Goal: Complete application form: Complete application form

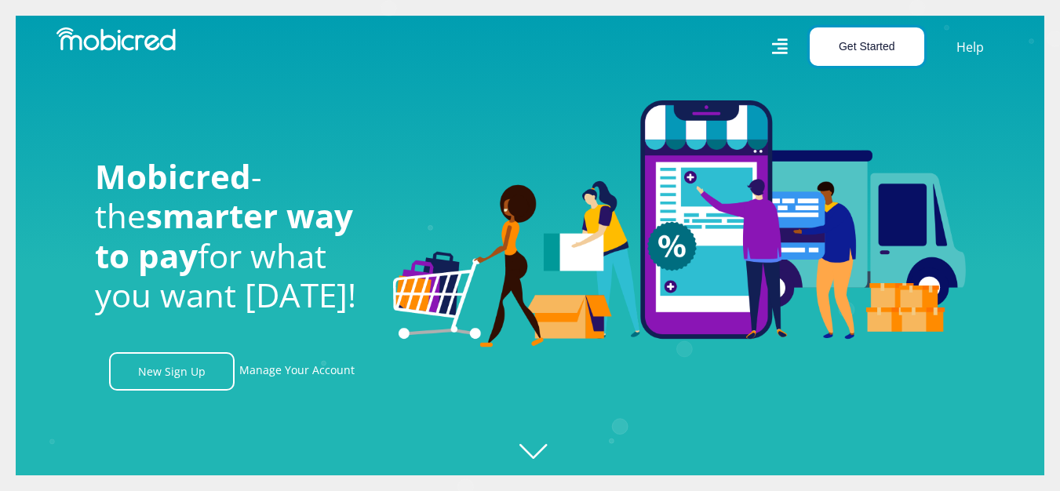
click at [860, 49] on button "Get Started" at bounding box center [867, 46] width 115 height 38
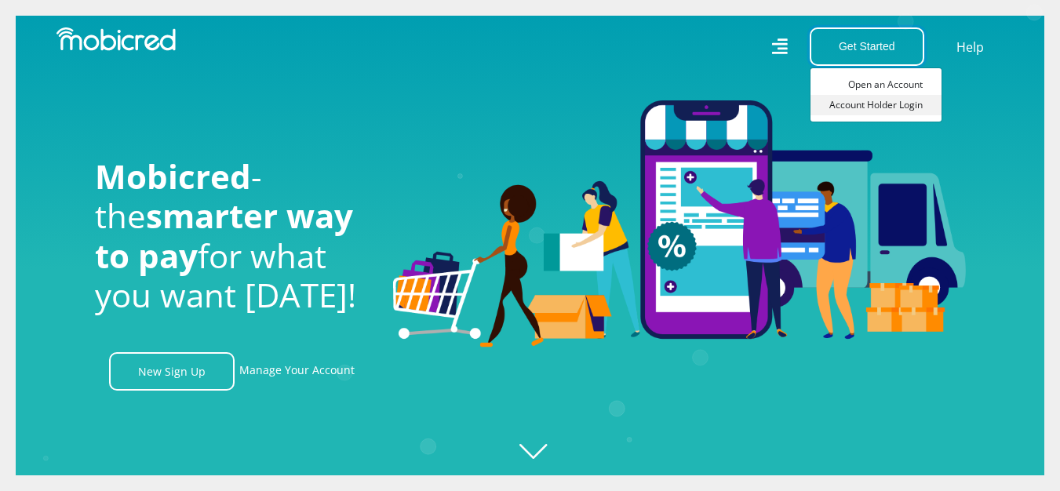
scroll to position [0, 2013]
click at [858, 100] on link "Account Holder Login" at bounding box center [876, 105] width 131 height 20
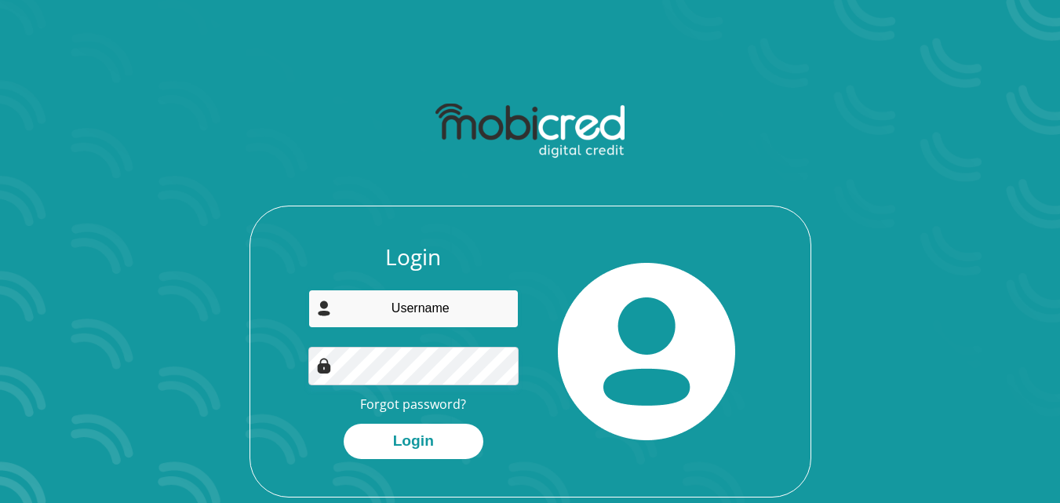
click at [391, 306] on input "email" at bounding box center [413, 309] width 210 height 38
type input "eastcoastsalesel@gmail.com"
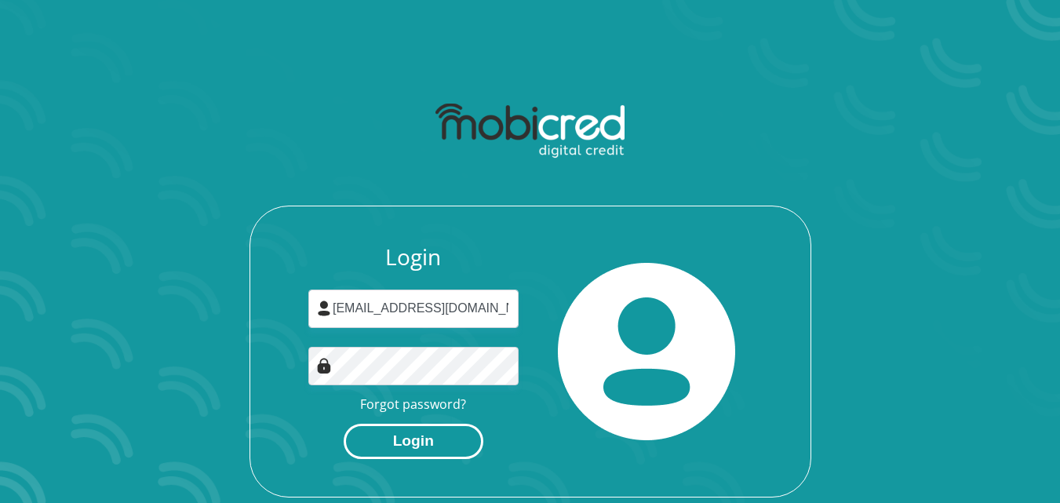
click at [389, 444] on button "Login" at bounding box center [414, 441] width 140 height 35
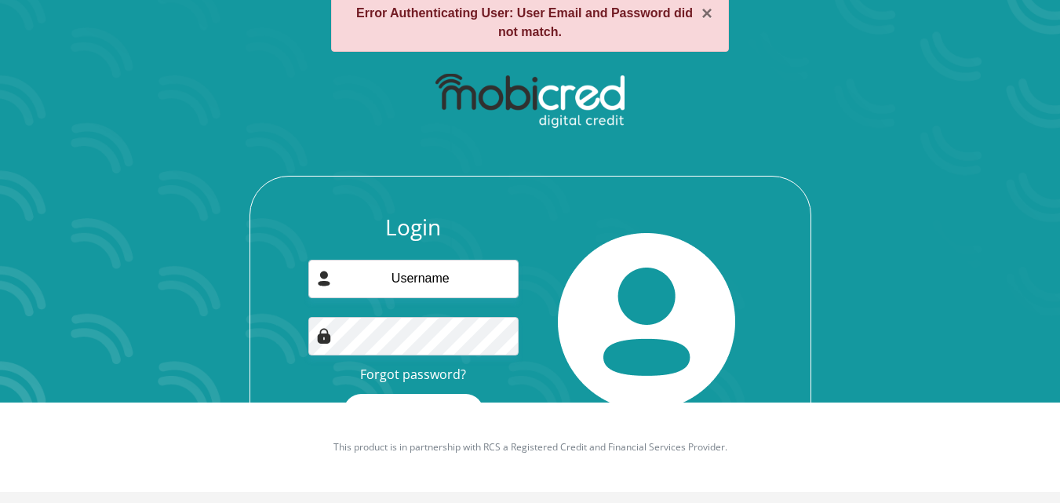
scroll to position [102, 0]
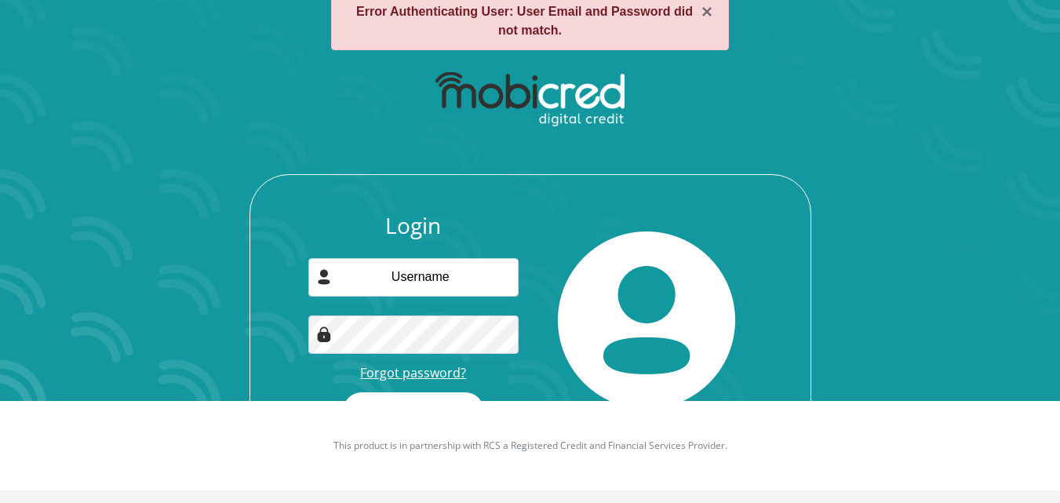
click at [395, 370] on link "Forgot password?" at bounding box center [413, 372] width 106 height 17
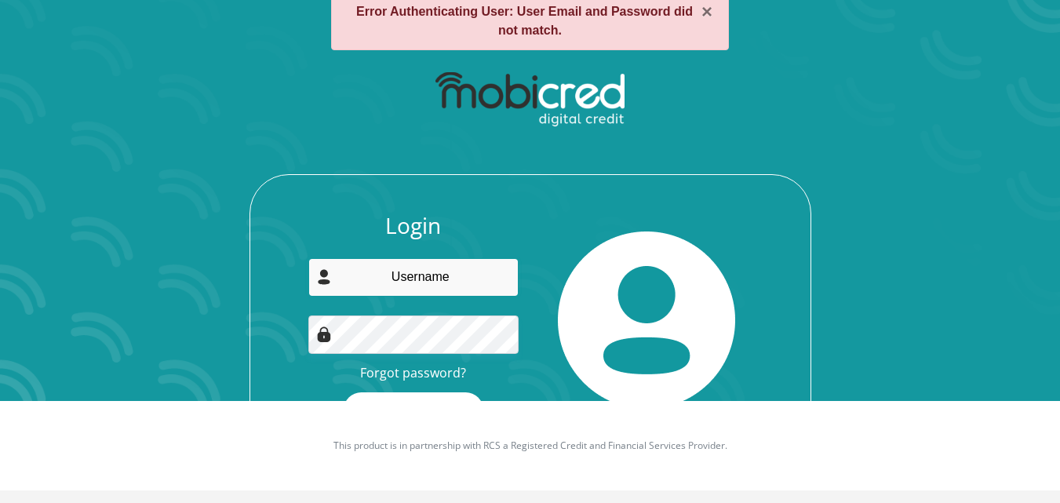
click at [427, 280] on input "email" at bounding box center [413, 277] width 210 height 38
type input "eastcoastsalesel@gmail.com"
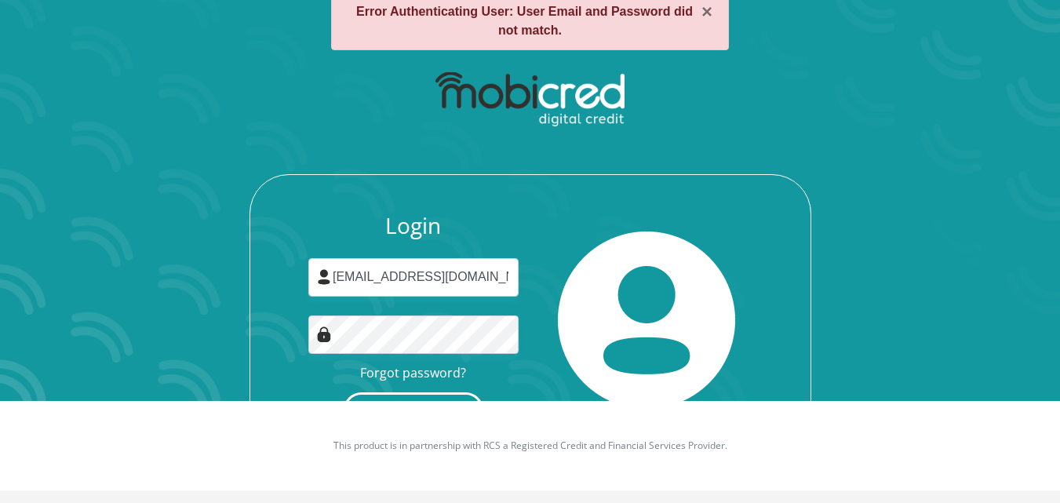
click at [424, 396] on button "Login" at bounding box center [414, 409] width 140 height 35
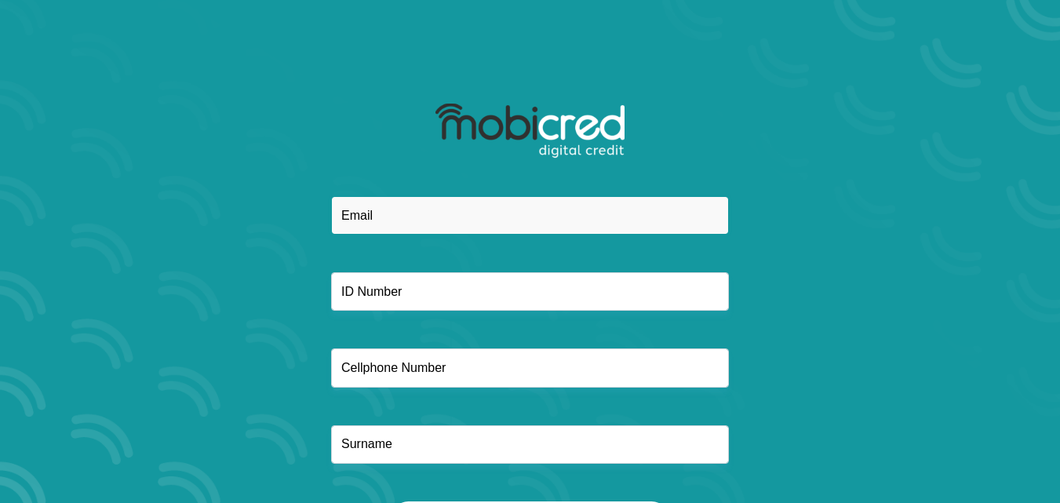
click at [395, 221] on input "email" at bounding box center [530, 215] width 398 height 38
type input "[EMAIL_ADDRESS][DOMAIN_NAME]"
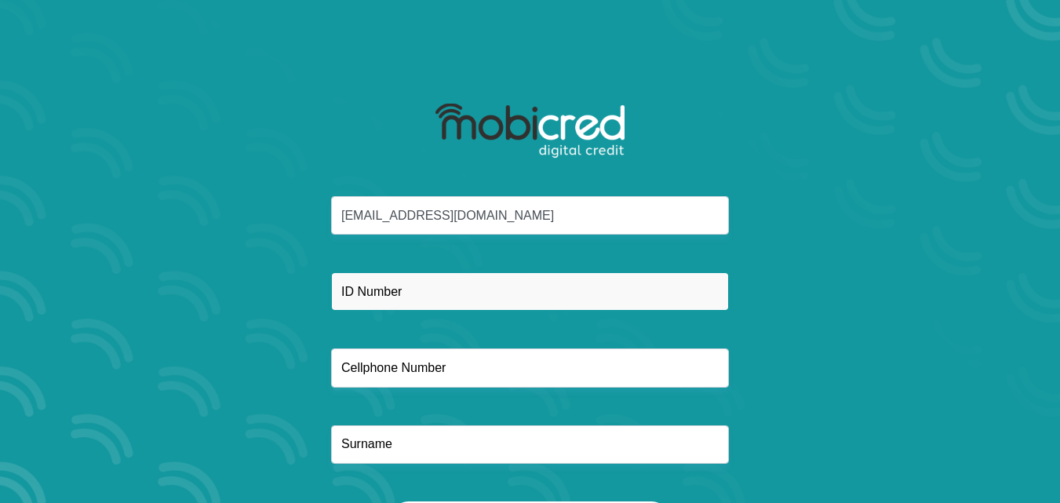
click at [405, 285] on input "text" at bounding box center [530, 291] width 398 height 38
type input "8010025043085"
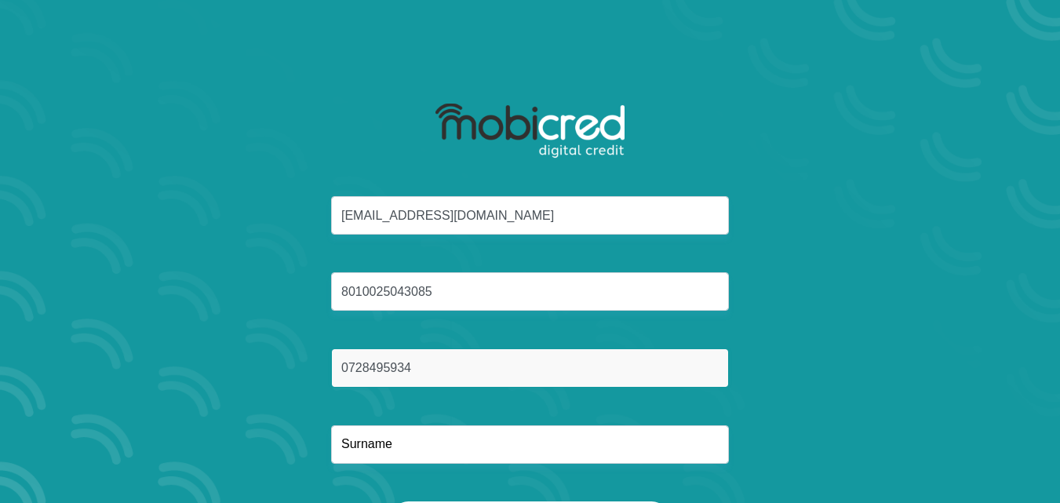
type input "0728495934"
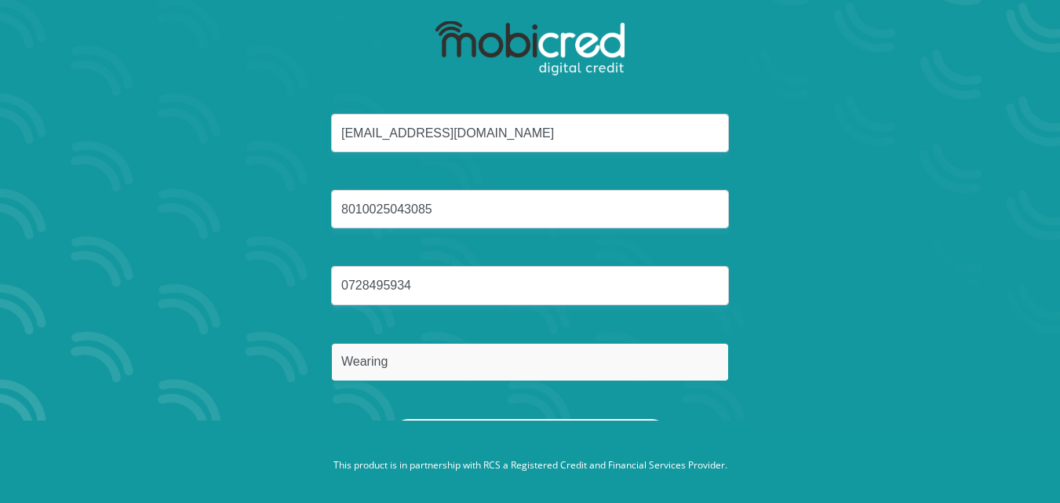
scroll to position [89, 0]
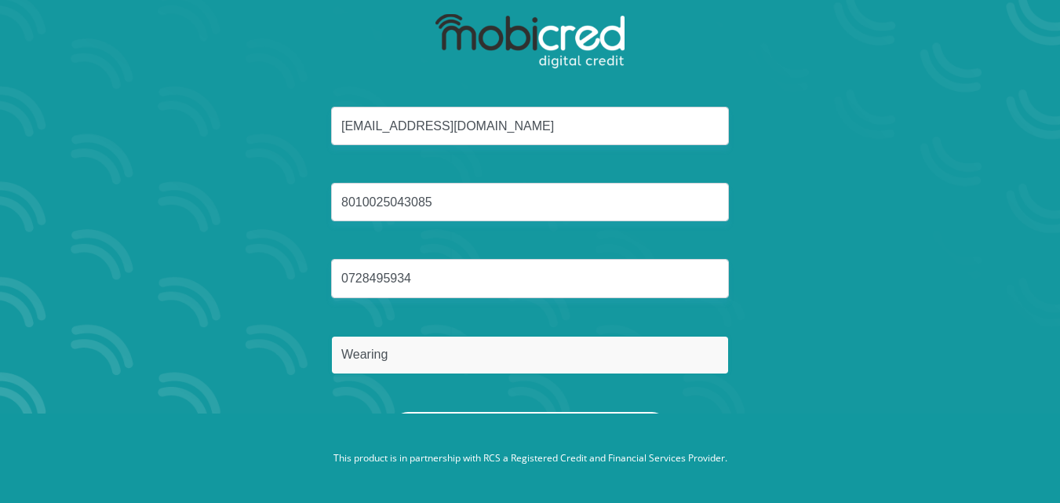
type input "Wearing"
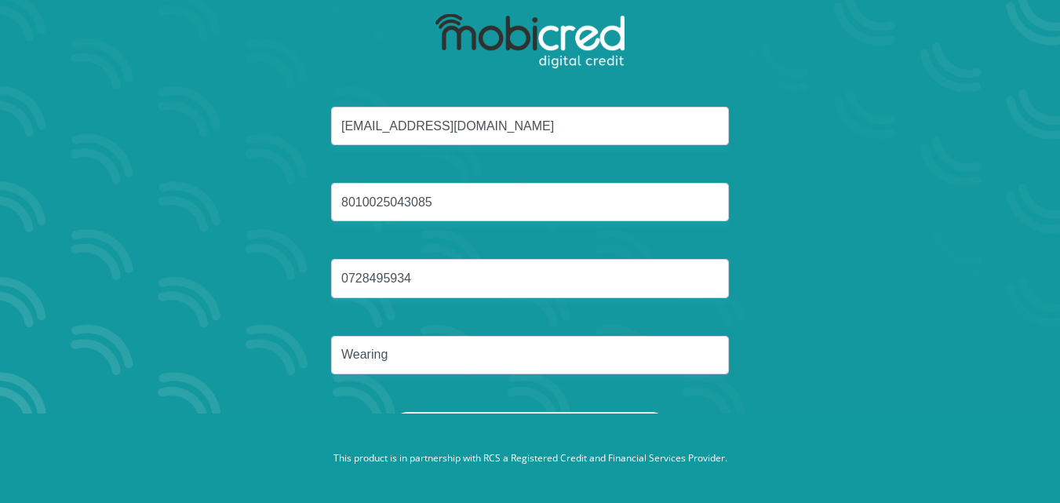
click at [563, 412] on button "Reset Password" at bounding box center [530, 429] width 278 height 35
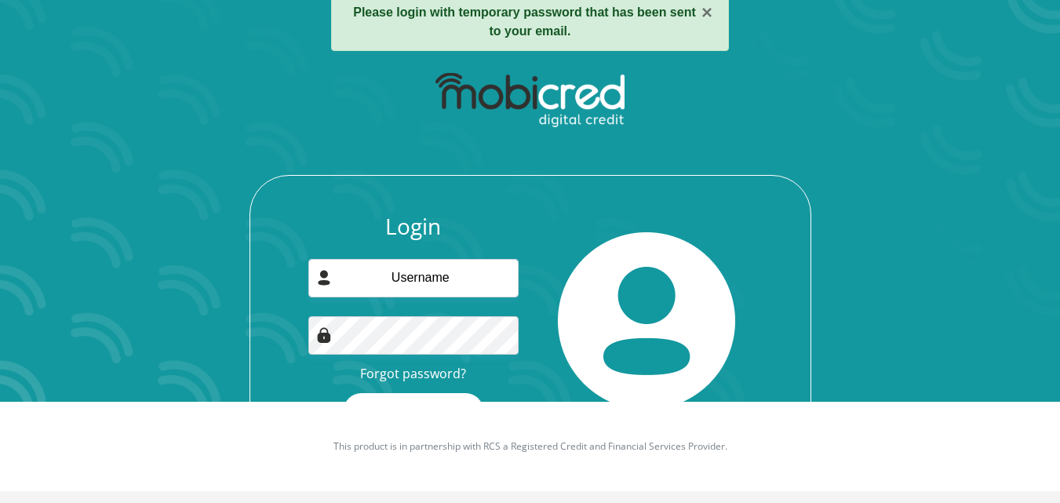
scroll to position [102, 0]
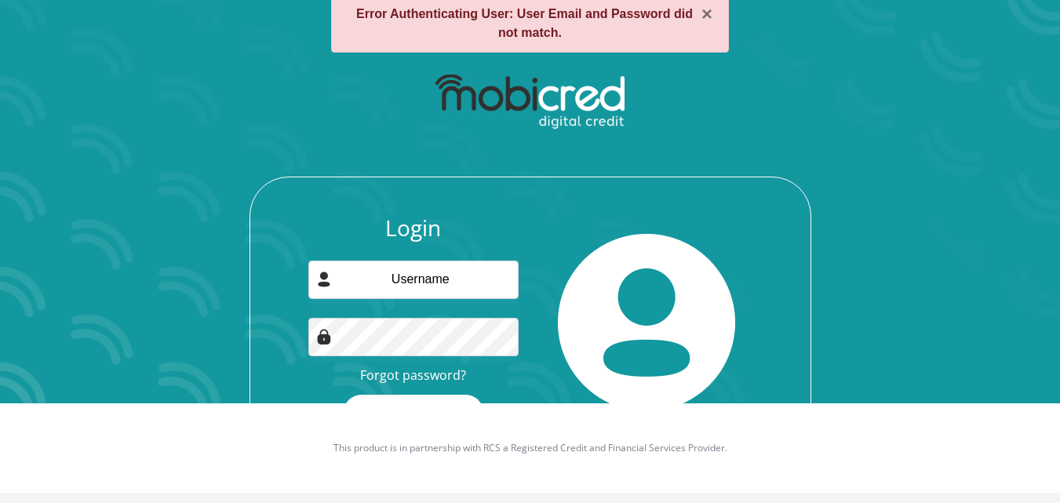
scroll to position [102, 0]
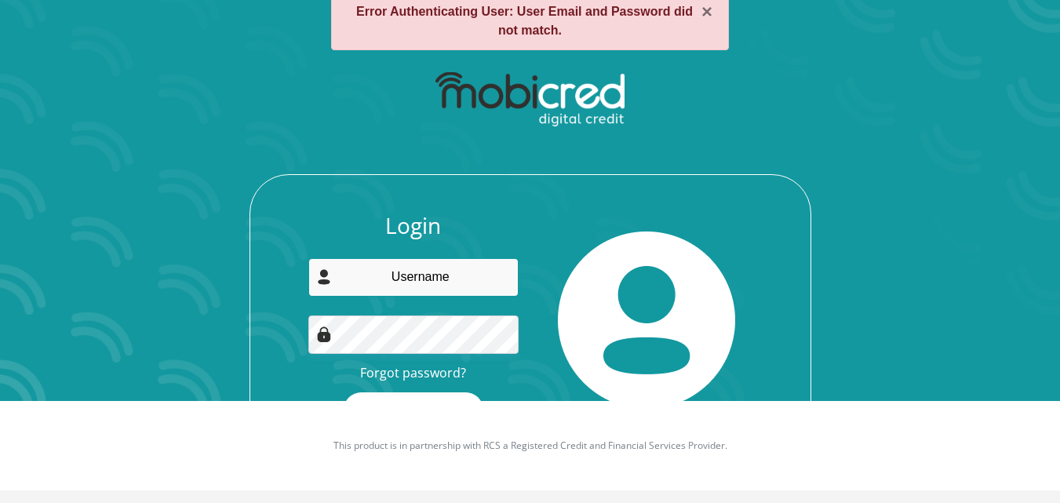
click at [461, 274] on input "email" at bounding box center [413, 277] width 210 height 38
type input "eastcoastsalesel@gmail.com"
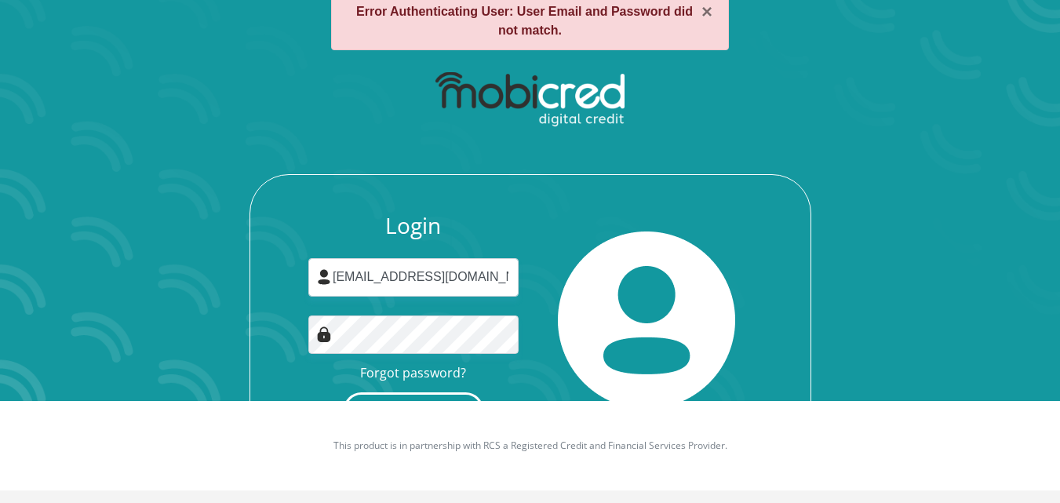
click at [438, 393] on button "Login" at bounding box center [414, 409] width 140 height 35
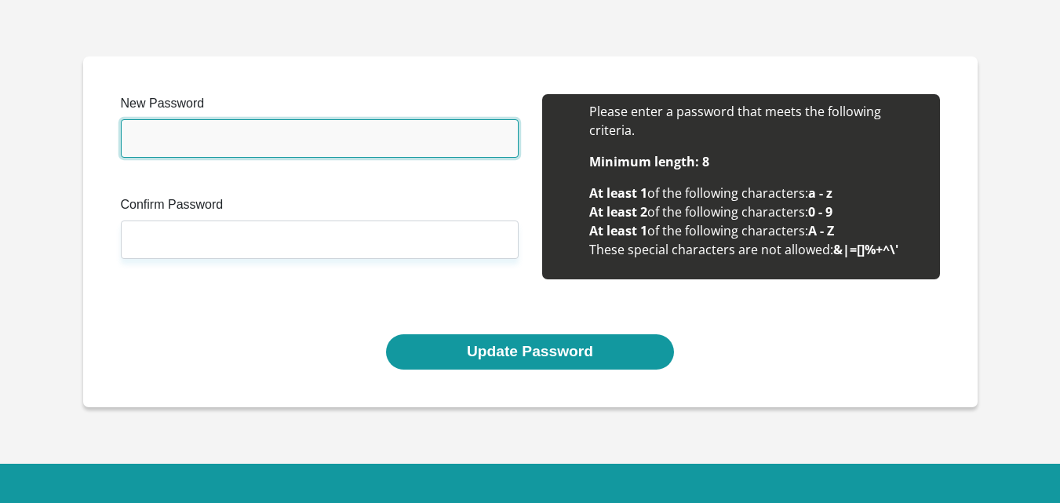
click at [202, 137] on input "New Password" at bounding box center [320, 138] width 398 height 38
type input "0Wearding1"
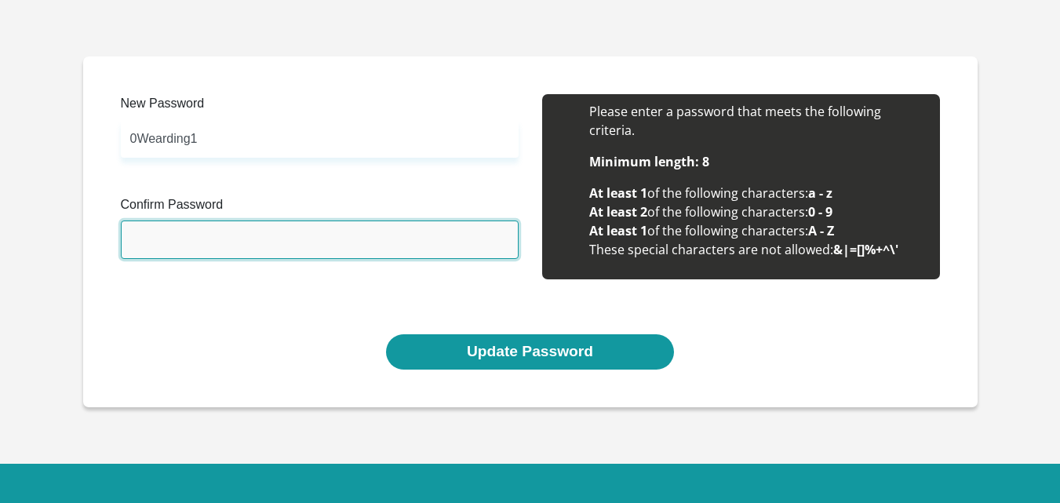
click at [169, 233] on input "Confirm Password" at bounding box center [320, 239] width 398 height 38
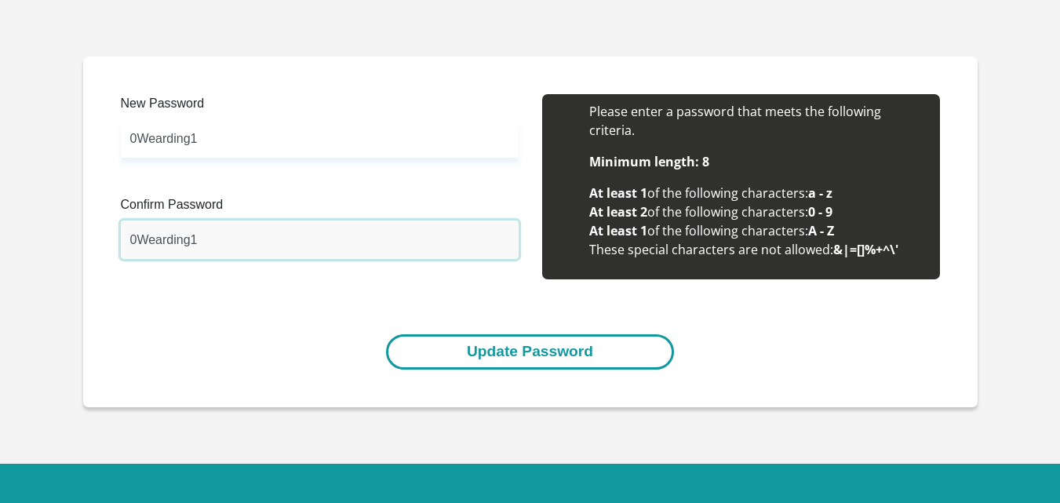
type input "0Wearding1"
click at [406, 363] on button "Update Password" at bounding box center [530, 351] width 288 height 35
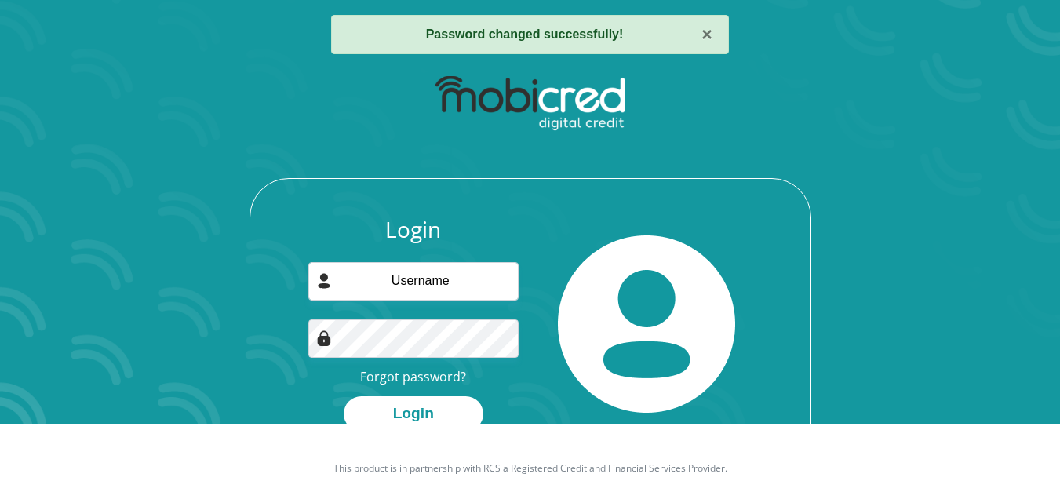
scroll to position [89, 0]
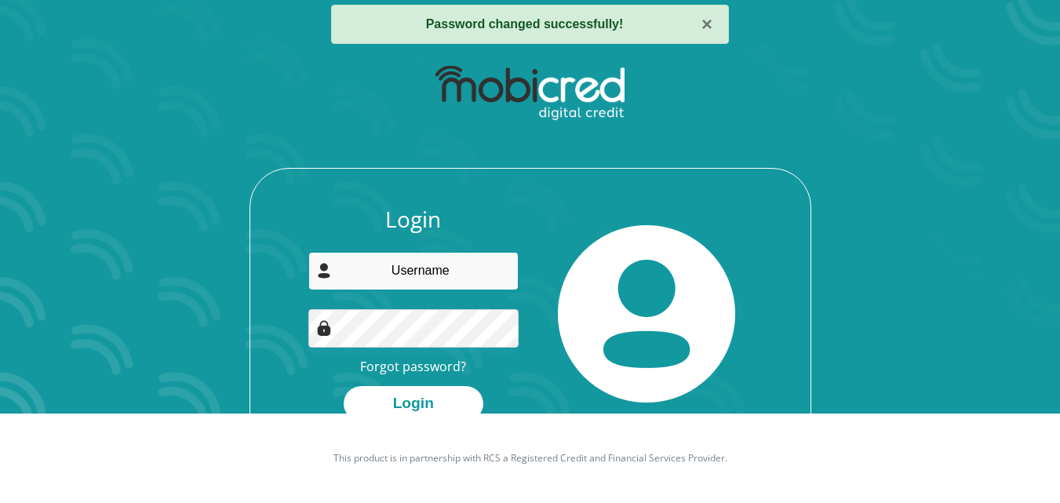
click at [375, 264] on input "email" at bounding box center [413, 271] width 210 height 38
type input "[EMAIL_ADDRESS][DOMAIN_NAME]"
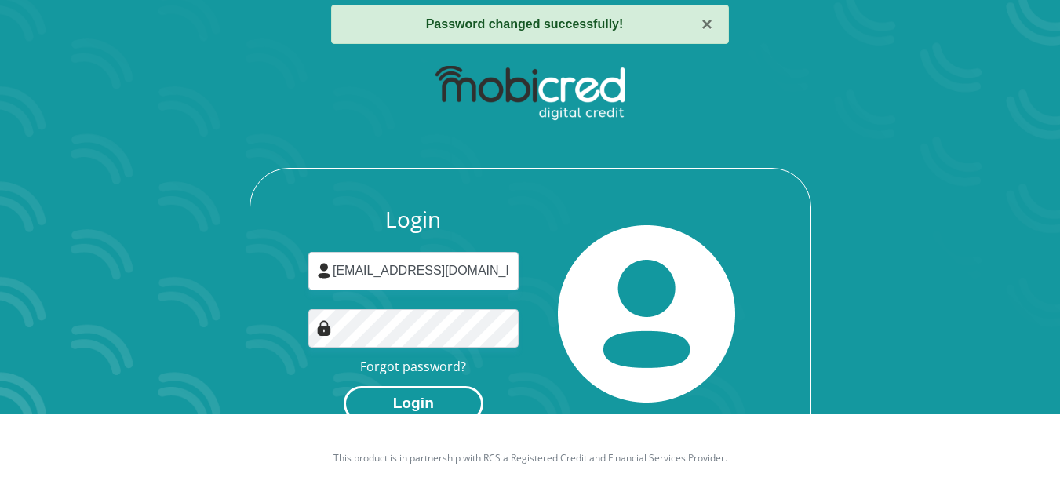
click at [422, 393] on button "Login" at bounding box center [414, 403] width 140 height 35
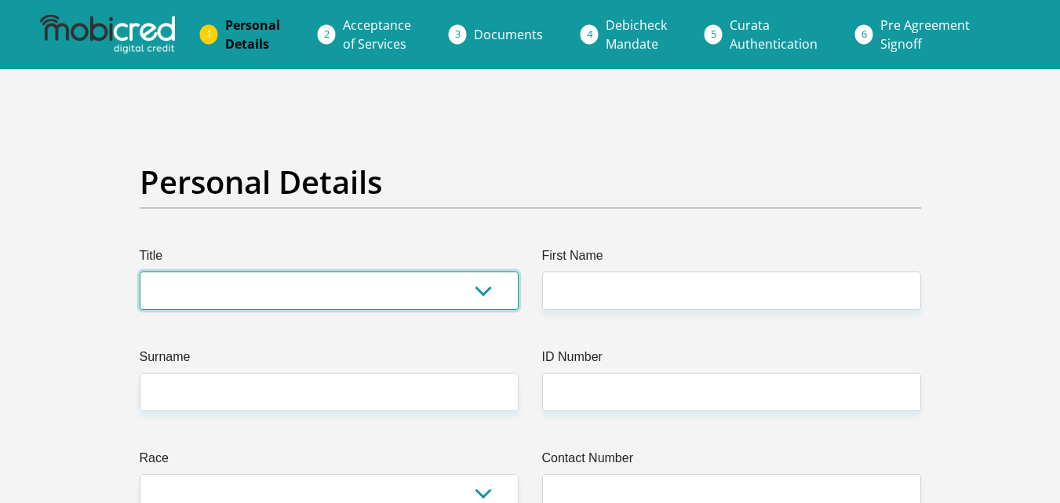
click at [484, 290] on select "Mr Ms Mrs Dr [PERSON_NAME]" at bounding box center [329, 290] width 379 height 38
select select "Mr"
click at [140, 271] on select "Mr Ms Mrs Dr Other" at bounding box center [329, 290] width 379 height 38
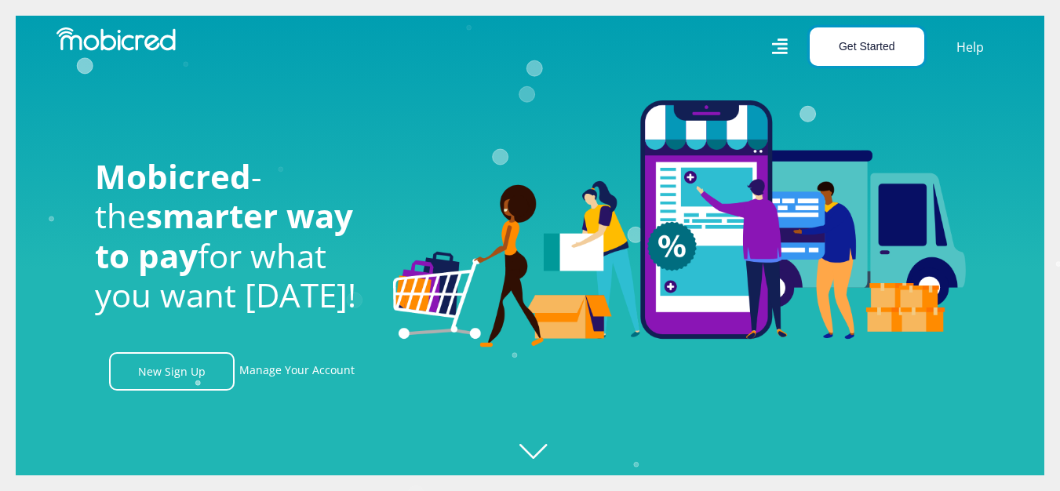
click at [851, 43] on button "Get Started" at bounding box center [867, 46] width 115 height 38
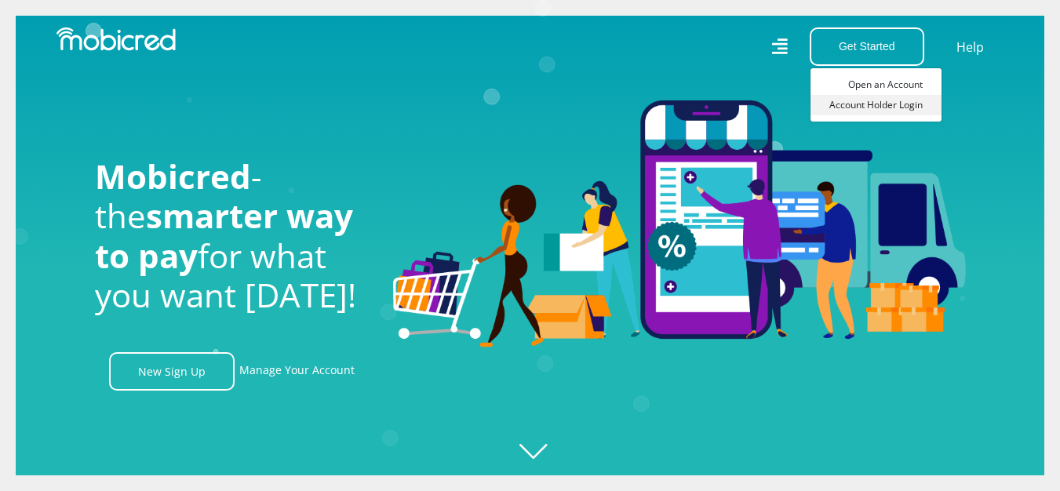
scroll to position [0, 1118]
click at [860, 107] on link "Account Holder Login" at bounding box center [876, 105] width 131 height 20
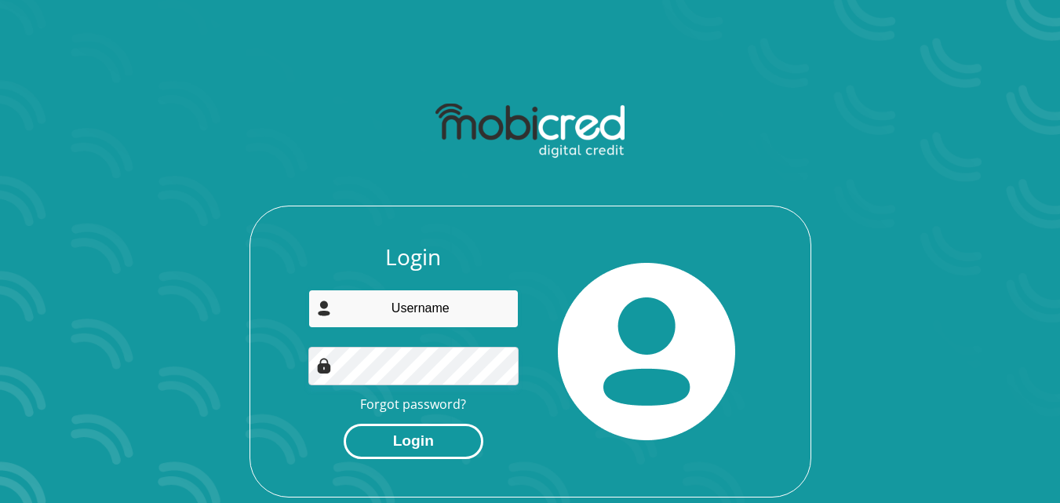
type input "[EMAIL_ADDRESS][DOMAIN_NAME]"
click at [423, 447] on button "Login" at bounding box center [414, 441] width 140 height 35
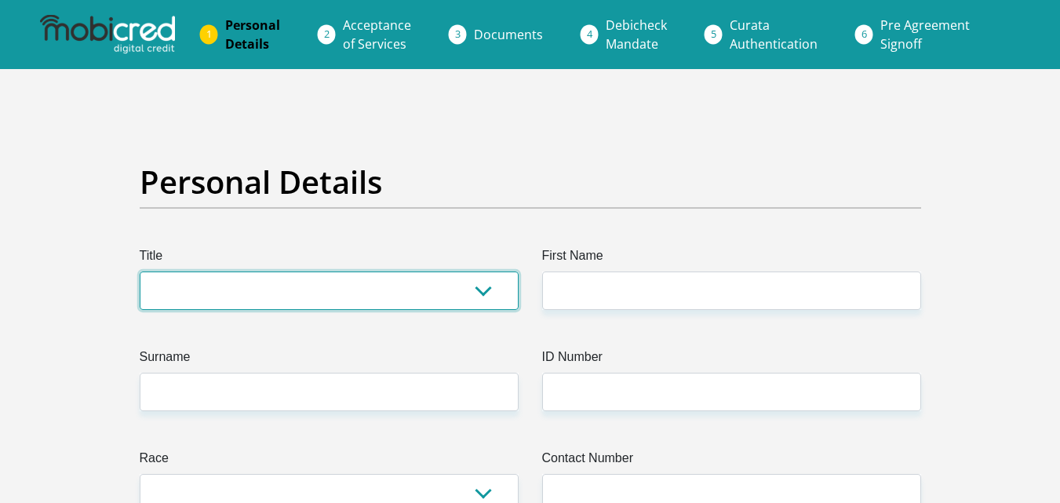
click at [479, 290] on select "Mr Ms Mrs Dr Other" at bounding box center [329, 290] width 379 height 38
select select "Mr"
click at [140, 271] on select "Mr Ms Mrs Dr Other" at bounding box center [329, 290] width 379 height 38
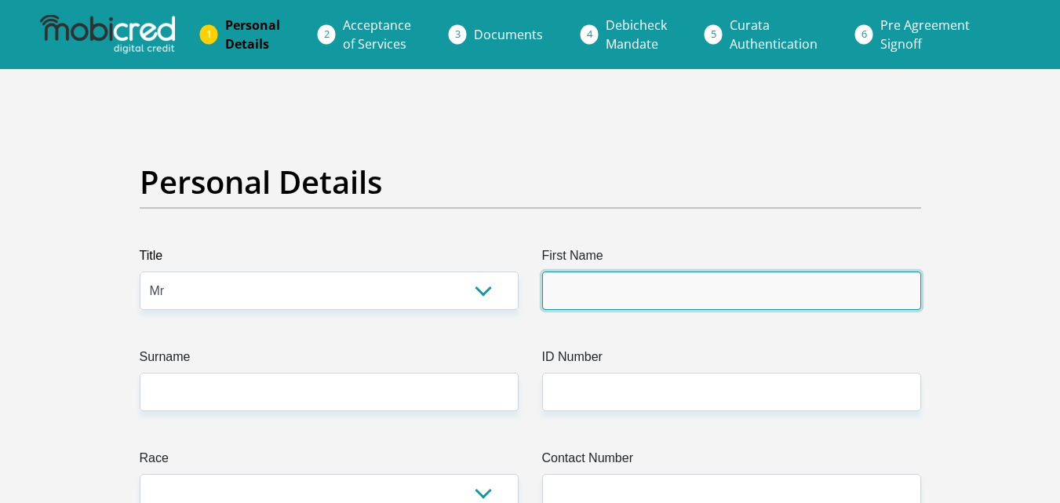
click at [575, 293] on input "First Name" at bounding box center [731, 290] width 379 height 38
type input "Brendan"
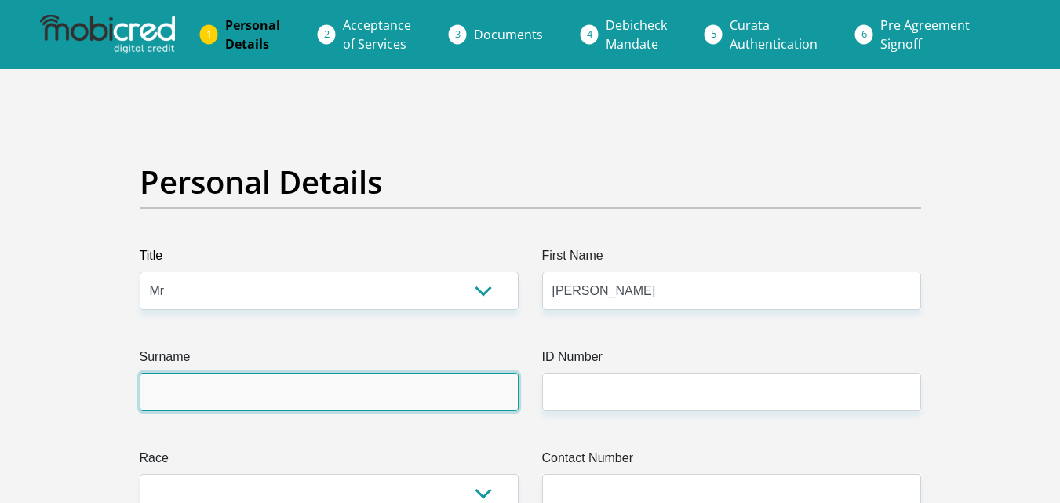
type input "Wearing"
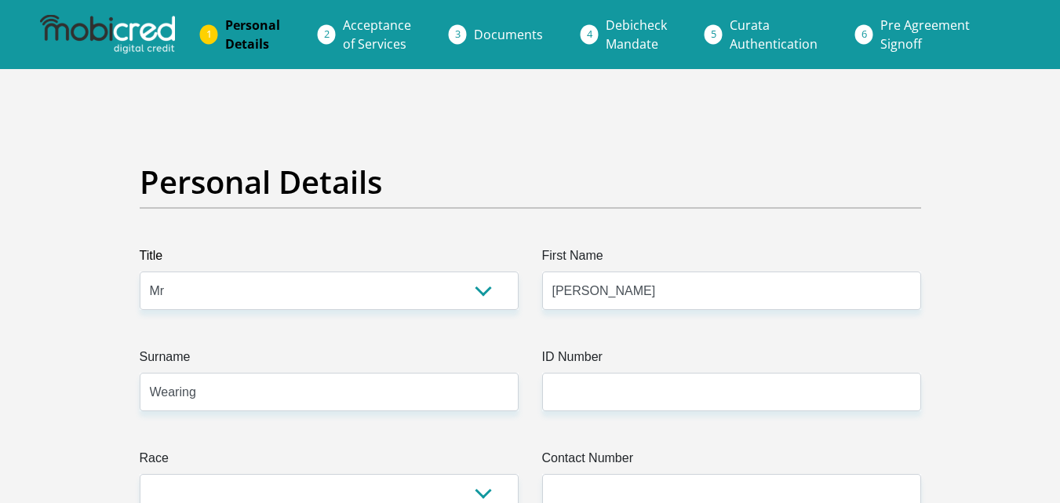
select select "ZAF"
type input "33 4th Street"
type input "East London"
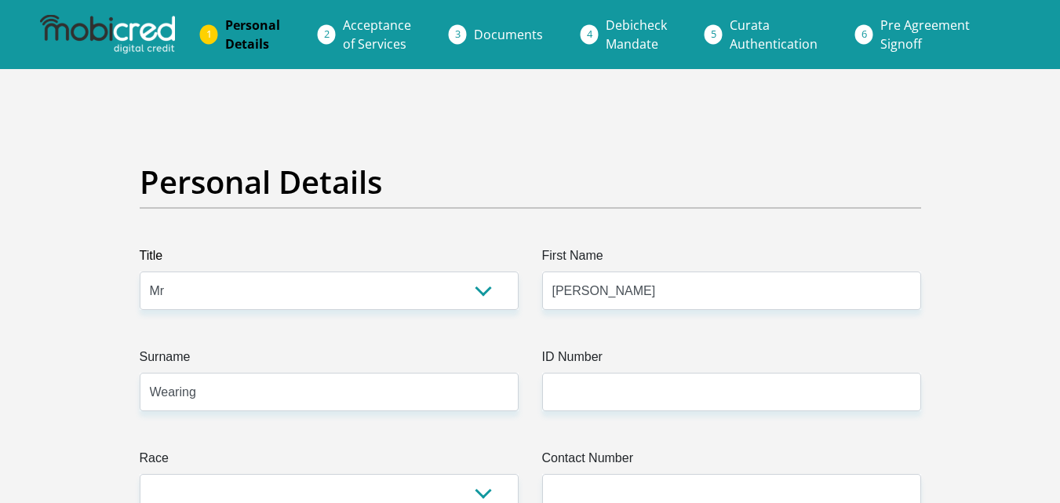
type input "5256"
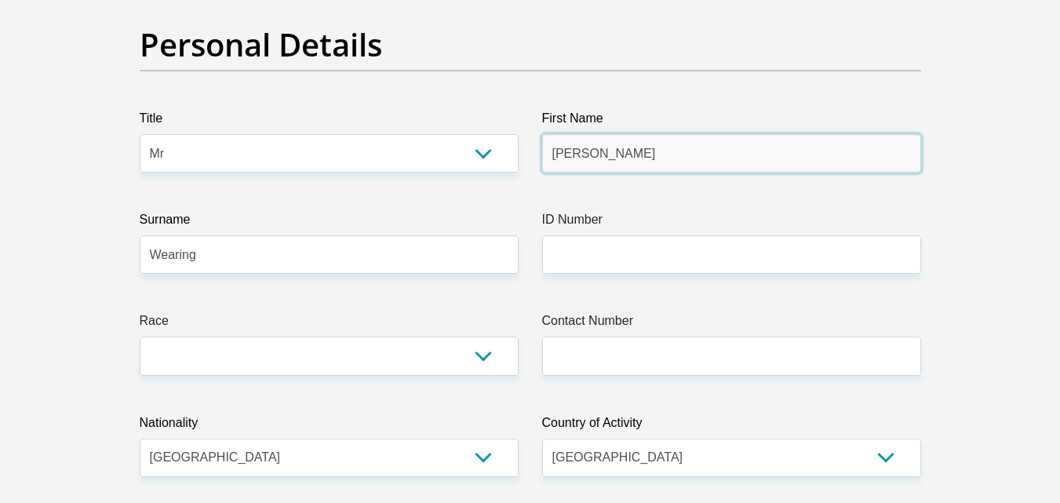
scroll to position [157, 0]
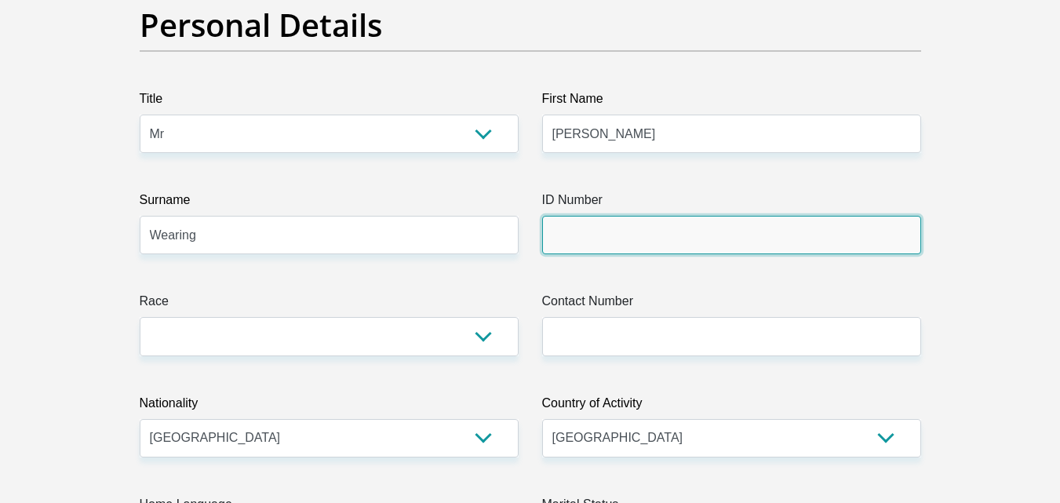
click at [583, 233] on input "ID Number" at bounding box center [731, 235] width 379 height 38
type input "8010025043085"
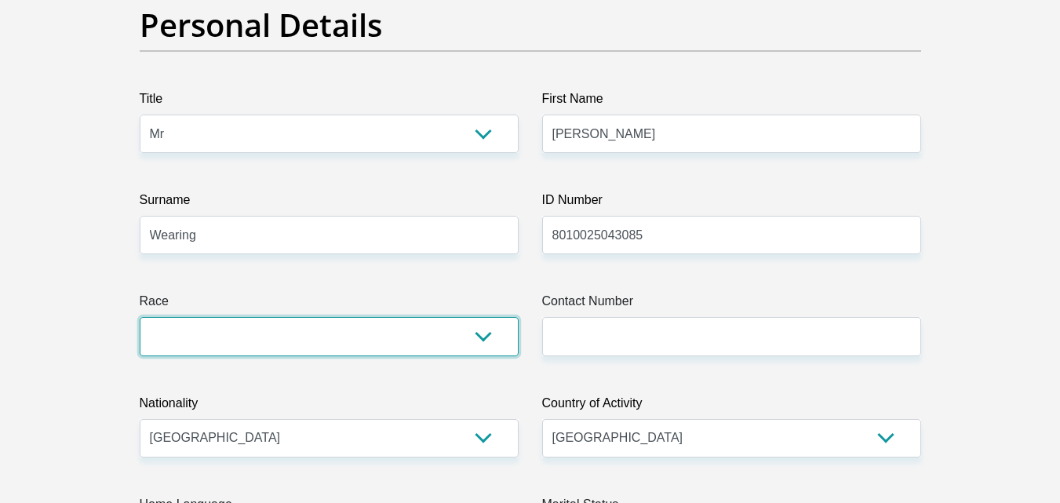
click at [485, 334] on select "Black Coloured Indian White Other" at bounding box center [329, 336] width 379 height 38
select select "4"
click at [140, 317] on select "Black Coloured Indian White Other" at bounding box center [329, 336] width 379 height 38
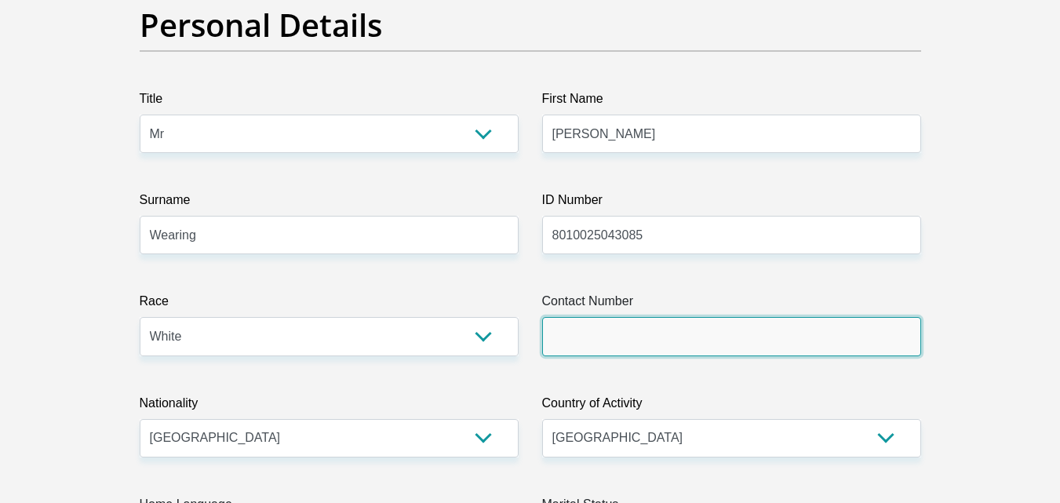
click at [576, 333] on input "Contact Number" at bounding box center [731, 336] width 379 height 38
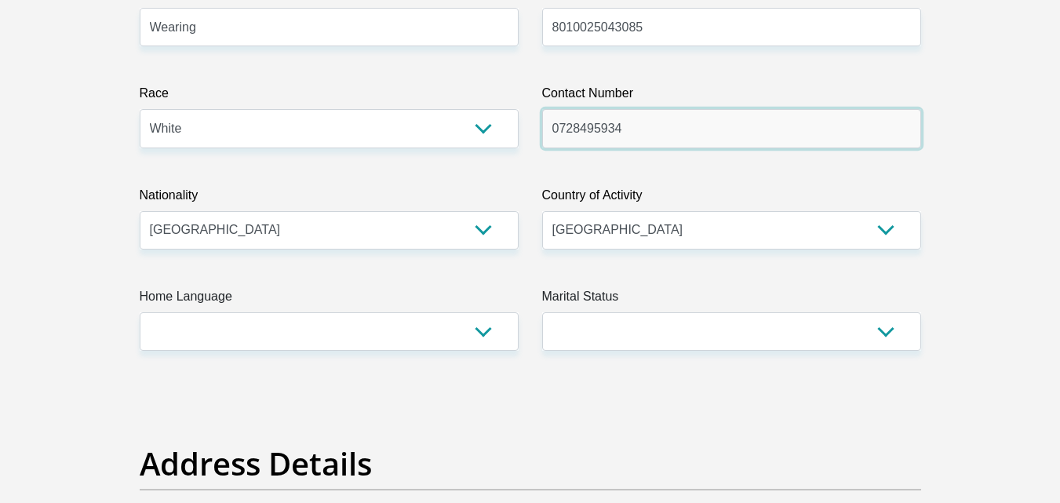
scroll to position [392, 0]
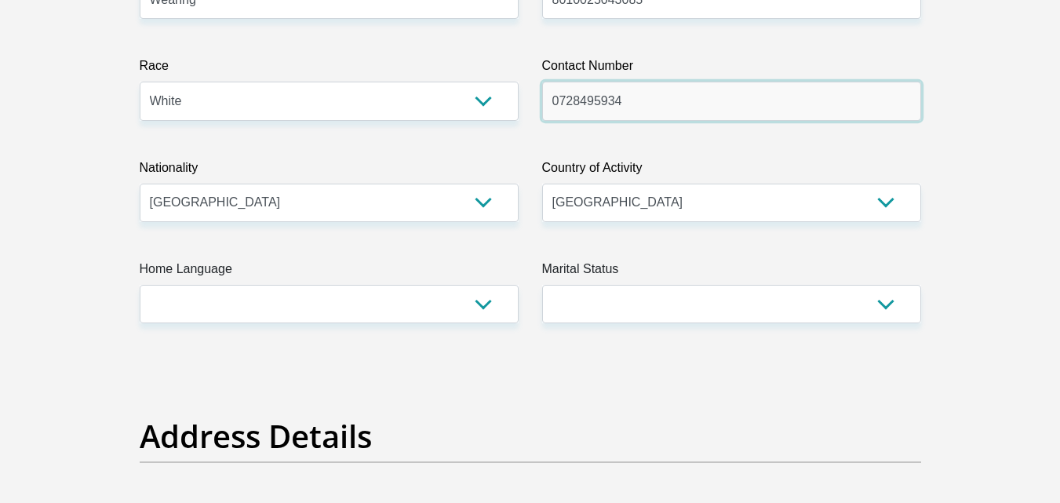
type input "0728495934"
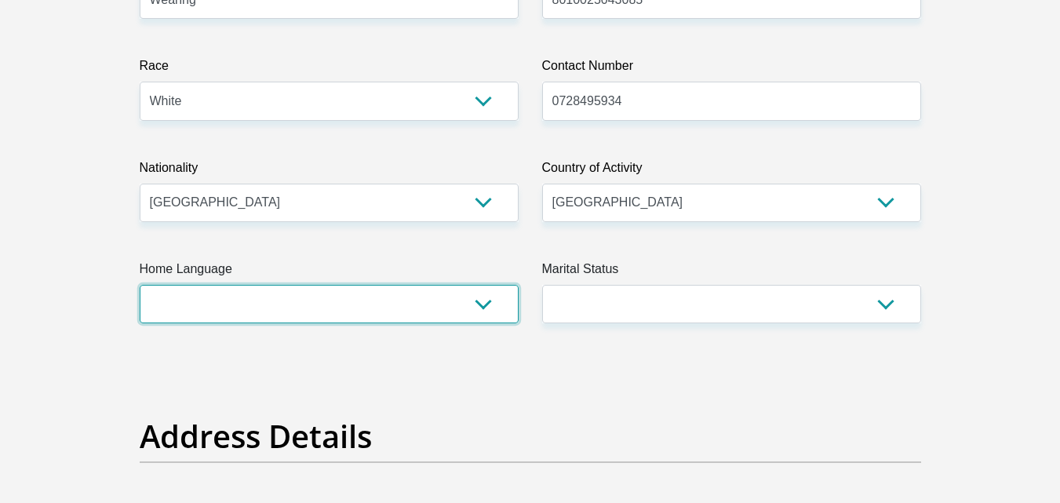
click at [482, 306] on select "Afrikaans English Sepedi South Ndebele Southern Sotho Swati Tsonga Tswana Venda…" at bounding box center [329, 304] width 379 height 38
select select "eng"
click at [140, 285] on select "Afrikaans English Sepedi South Ndebele Southern Sotho Swati Tsonga Tswana Venda…" at bounding box center [329, 304] width 379 height 38
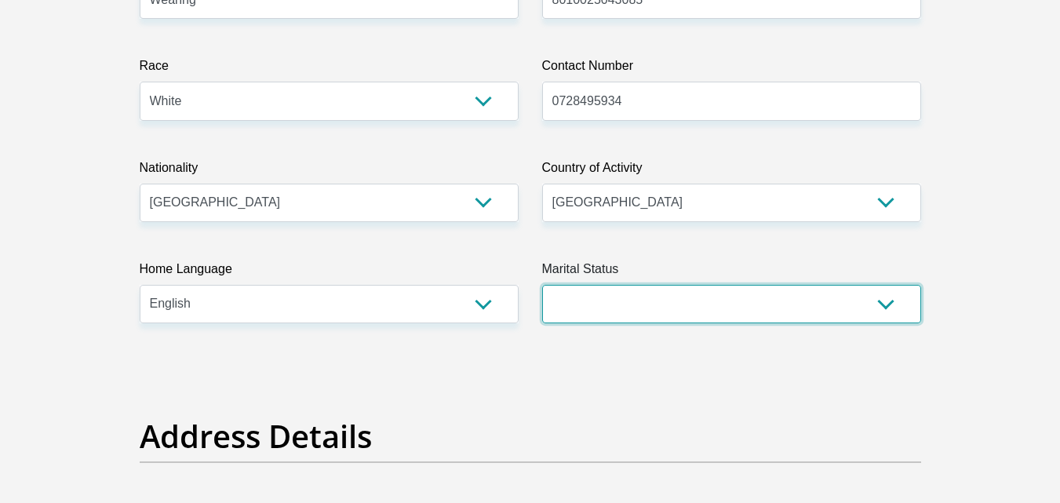
click at [885, 303] on select "Married ANC Single Divorced Widowed Married COP or Customary Law" at bounding box center [731, 304] width 379 height 38
click at [542, 285] on select "Married ANC Single Divorced Widowed Married COP or Customary Law" at bounding box center [731, 304] width 379 height 38
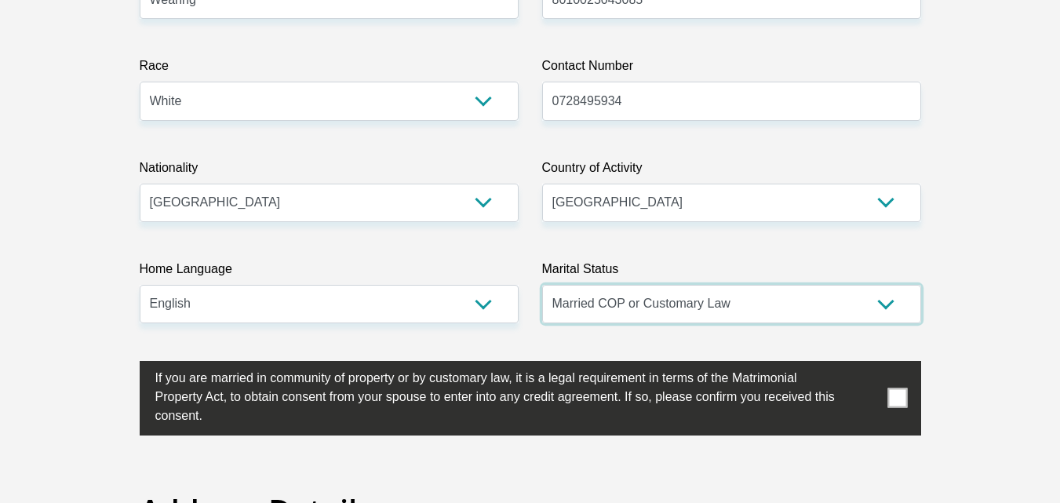
click at [883, 311] on select "Married ANC Single Divorced Widowed Married COP or Customary Law" at bounding box center [731, 304] width 379 height 38
select select "1"
click at [542, 285] on select "Married ANC Single Divorced Widowed Married COP or Customary Law" at bounding box center [731, 304] width 379 height 38
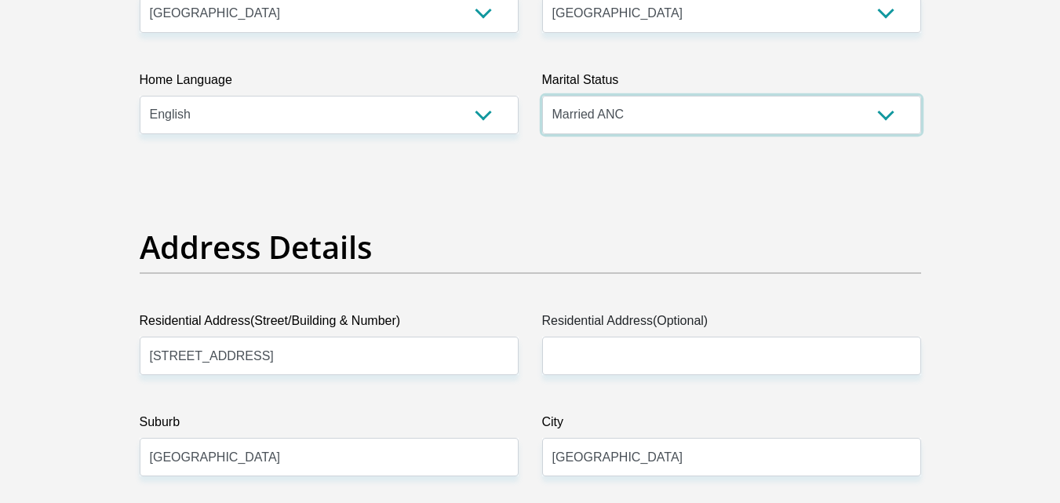
scroll to position [628, 0]
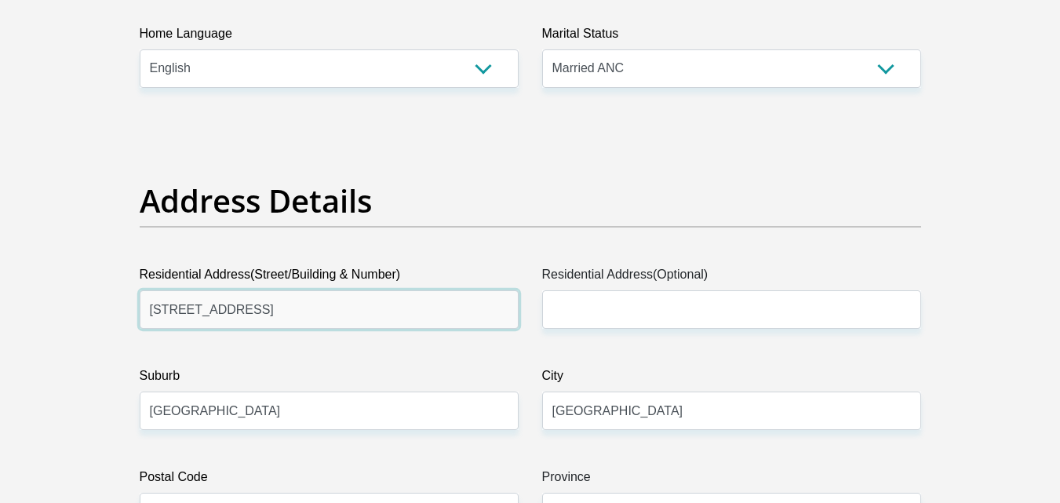
drag, startPoint x: 315, startPoint y: 313, endPoint x: 108, endPoint y: 311, distance: 206.4
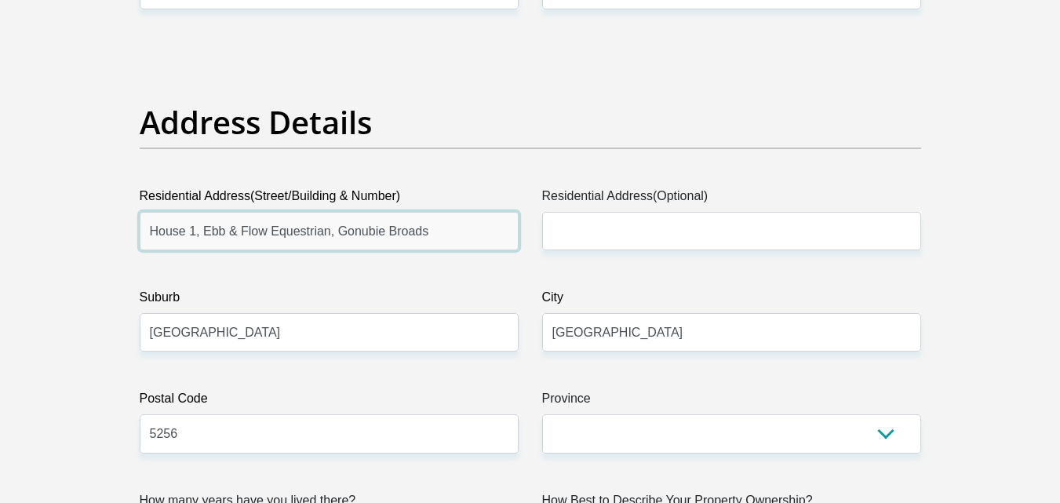
type input "House 1, Ebb & Flow Equestrian, Gonubie Broads"
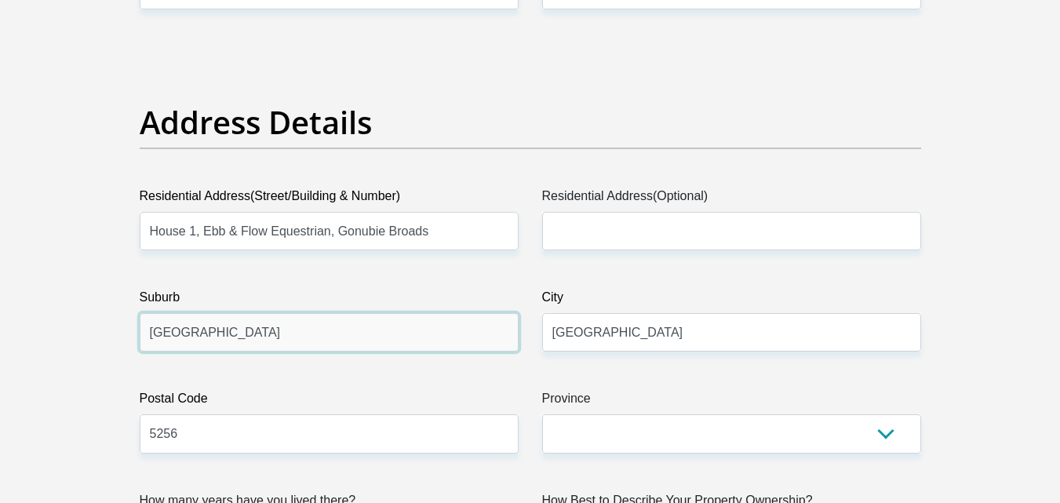
click at [240, 330] on input "East London" at bounding box center [329, 332] width 379 height 38
type input "E"
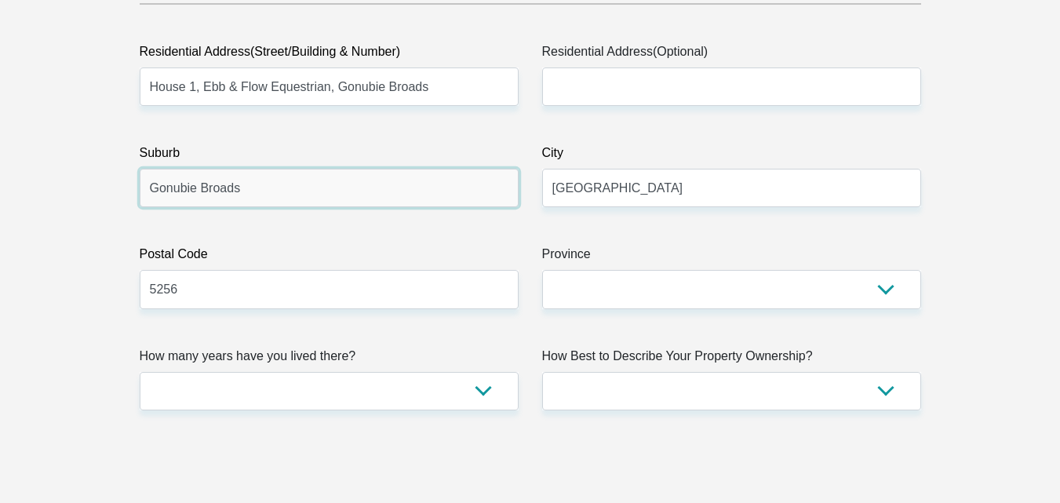
scroll to position [863, 0]
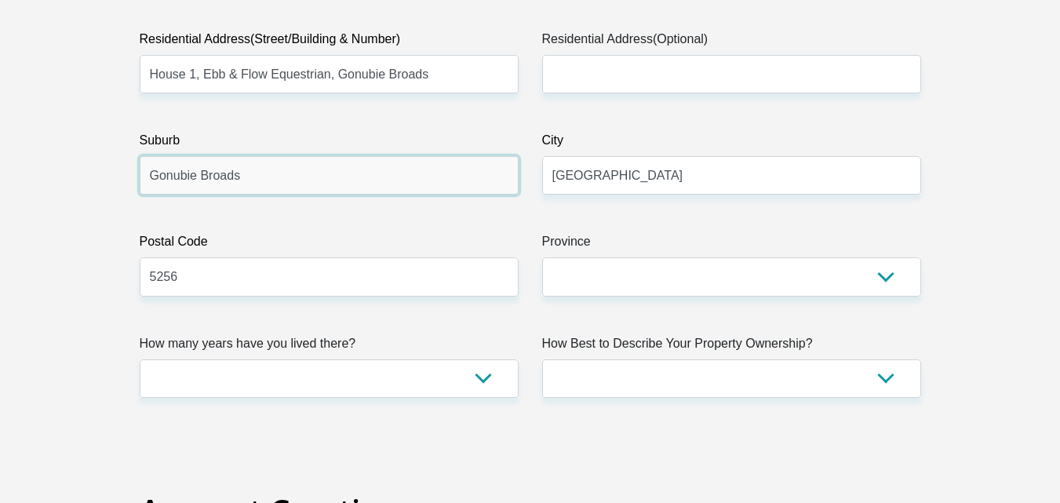
type input "Gonubie Broads"
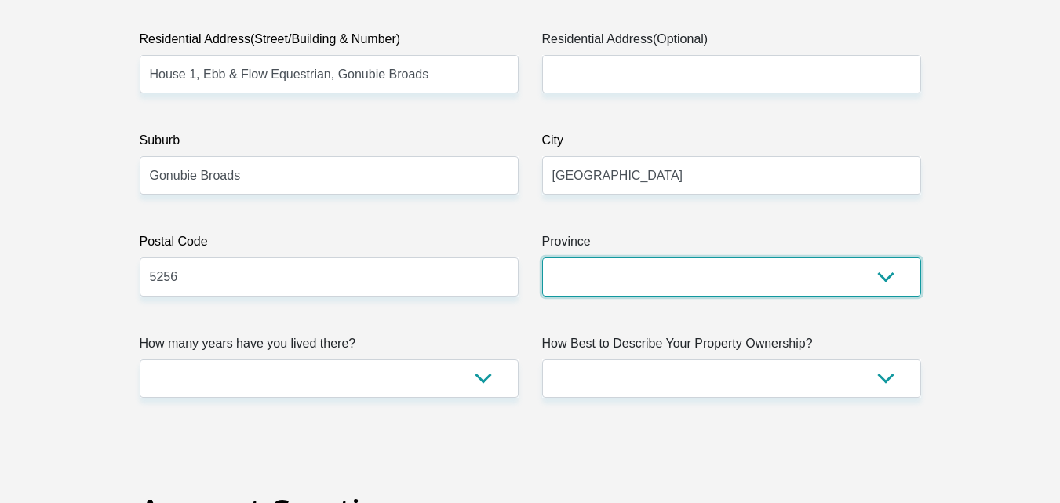
click at [884, 285] on select "Eastern Cape Free State Gauteng KwaZulu-Natal Limpopo Mpumalanga Northern Cape …" at bounding box center [731, 276] width 379 height 38
select select "[GEOGRAPHIC_DATA]"
click at [542, 257] on select "Eastern Cape Free State Gauteng KwaZulu-Natal Limpopo Mpumalanga Northern Cape …" at bounding box center [731, 276] width 379 height 38
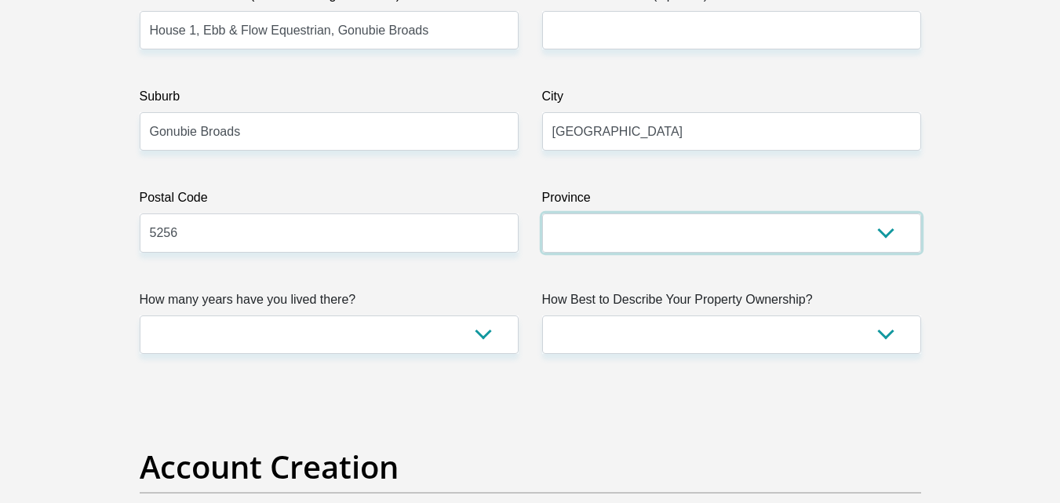
scroll to position [1020, 0]
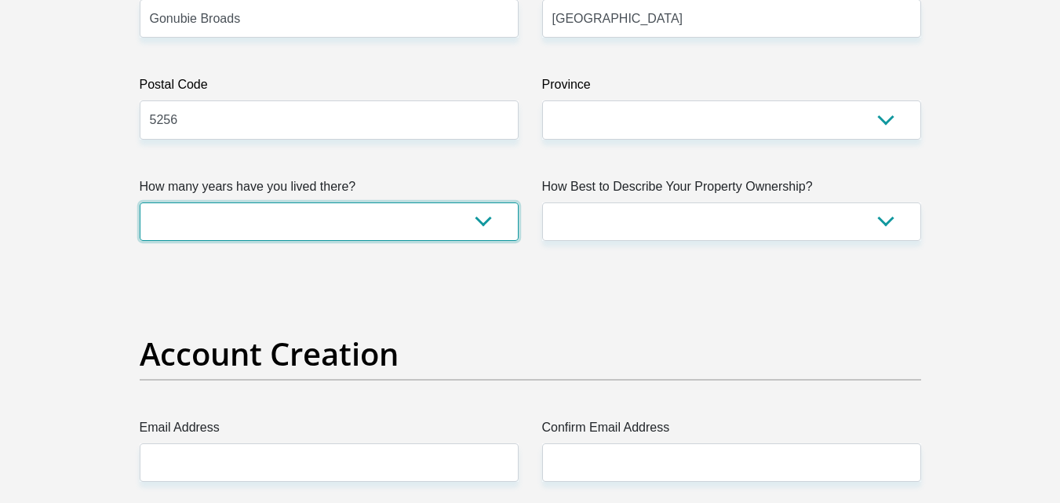
click at [479, 218] on select "less than 1 year 1-3 years 3-5 years 5+ years" at bounding box center [329, 221] width 379 height 38
select select "2"
click at [140, 202] on select "less than 1 year 1-3 years 3-5 years 5+ years" at bounding box center [329, 221] width 379 height 38
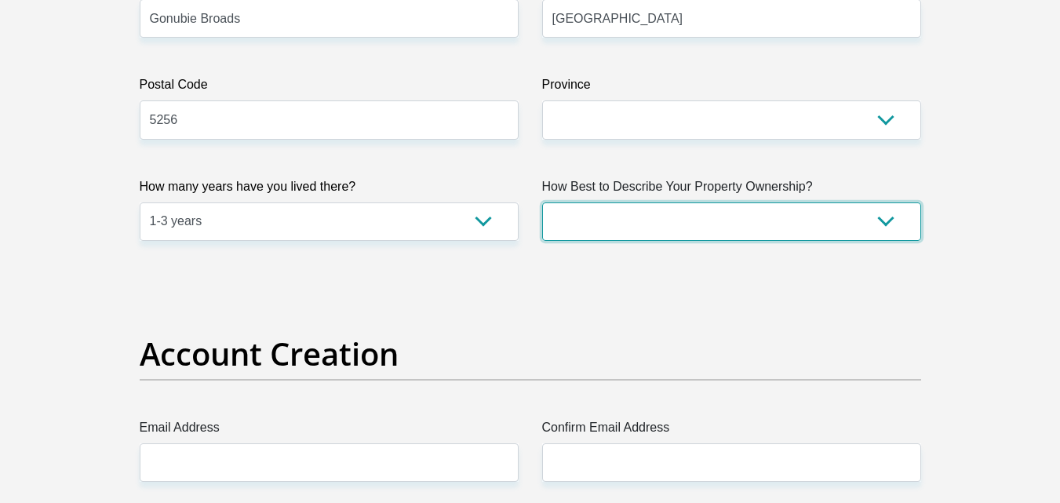
click at [887, 220] on select "Owned Rented Family Owned Company Dwelling" at bounding box center [731, 221] width 379 height 38
select select "Rented"
click at [542, 202] on select "Owned Rented Family Owned Company Dwelling" at bounding box center [731, 221] width 379 height 38
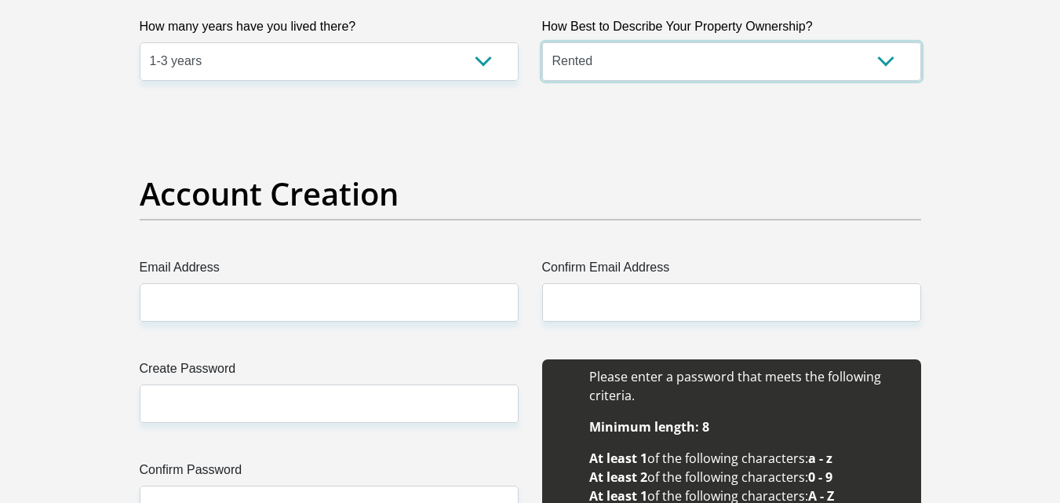
scroll to position [1255, 0]
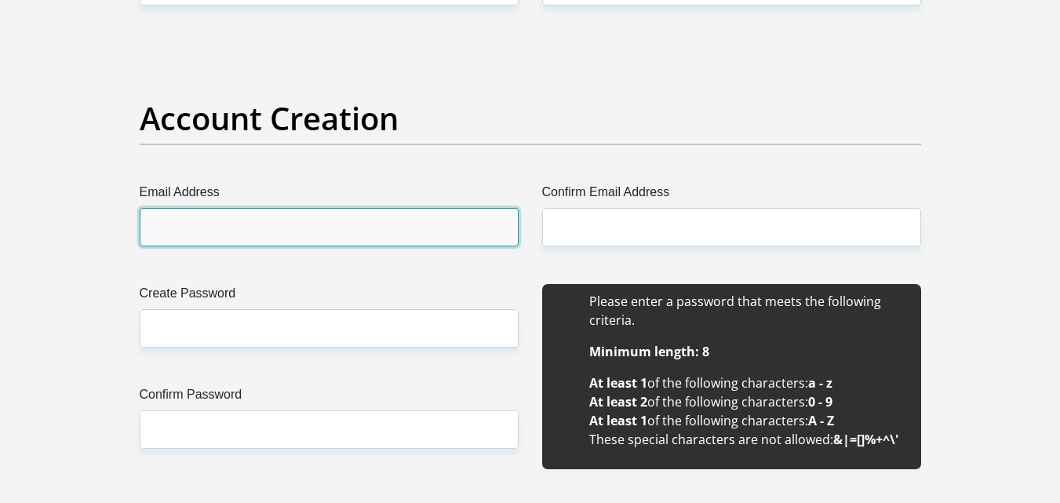
click at [301, 225] on input "Email Address" at bounding box center [329, 227] width 379 height 38
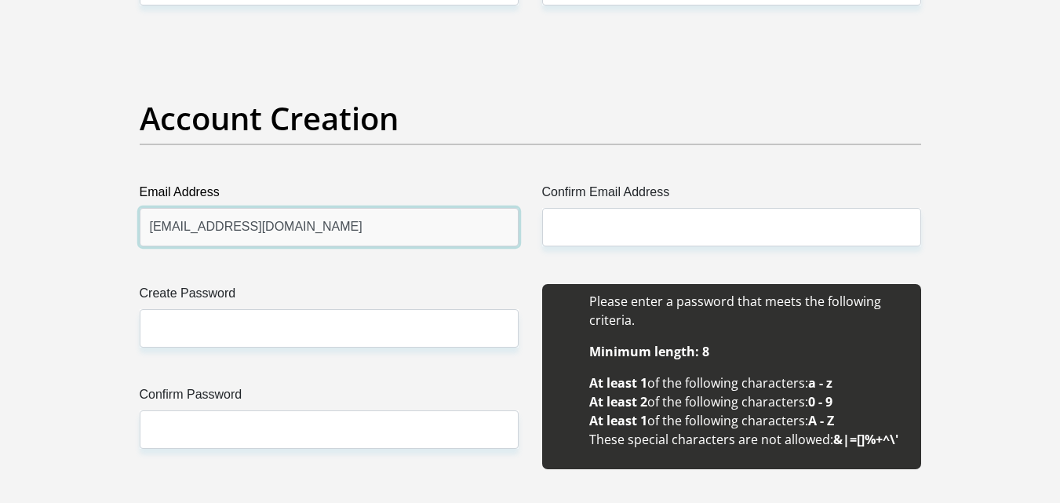
type input "eastcoastsalesel@gmail.com"
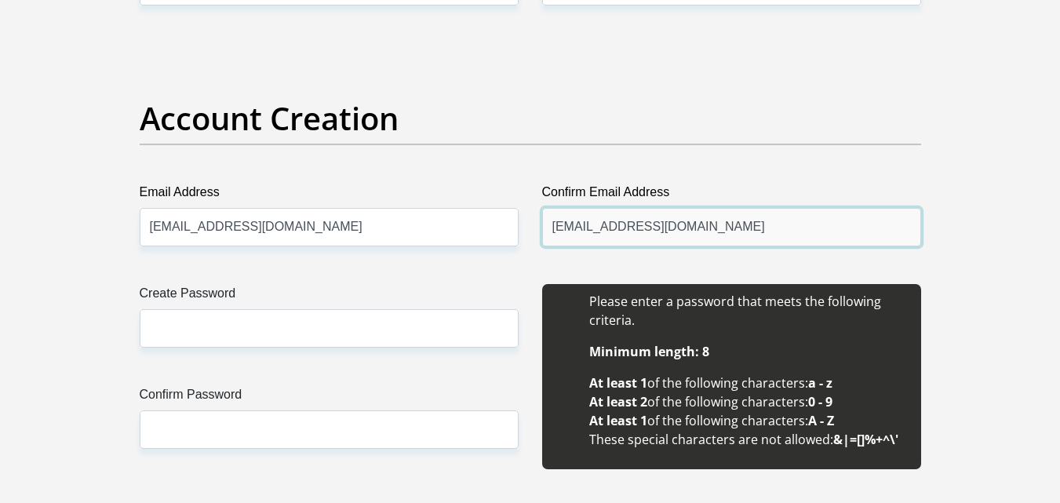
type input "eastcoastsalesel@gmail.com"
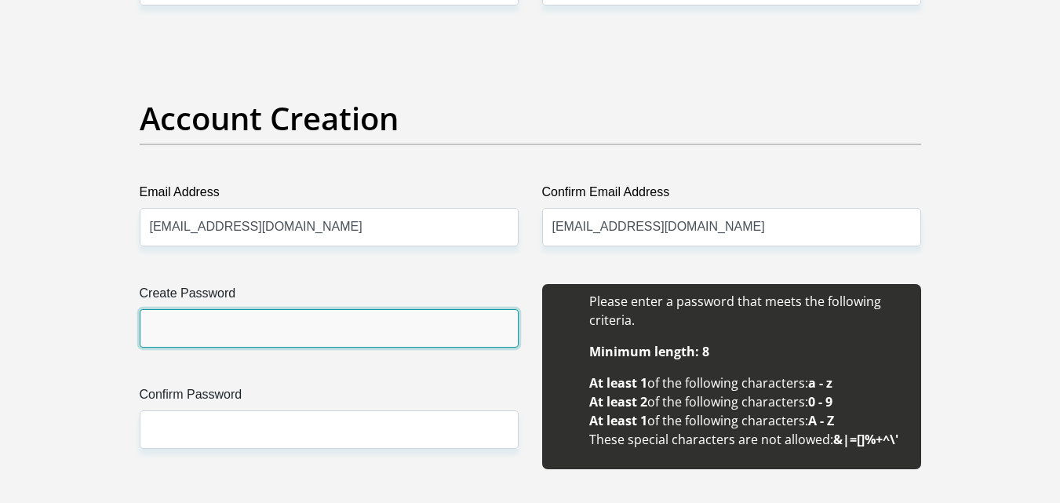
click at [231, 326] on input "Create Password" at bounding box center [329, 328] width 379 height 38
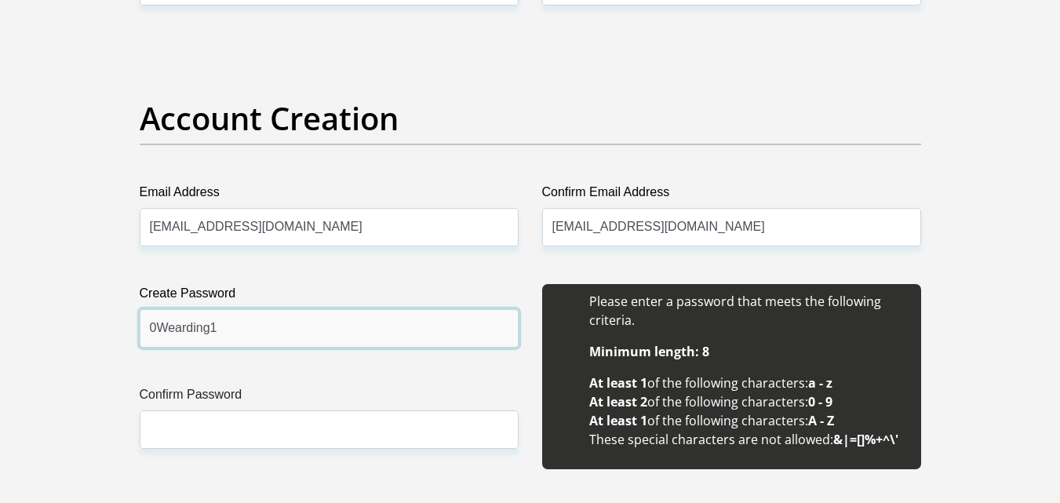
type input "0Wearding1"
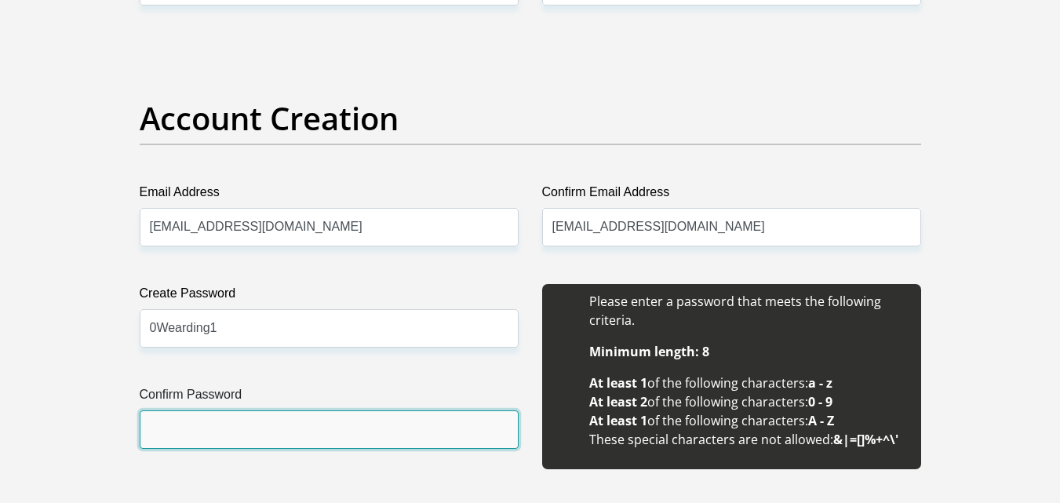
click at [195, 425] on input "Confirm Password" at bounding box center [329, 429] width 379 height 38
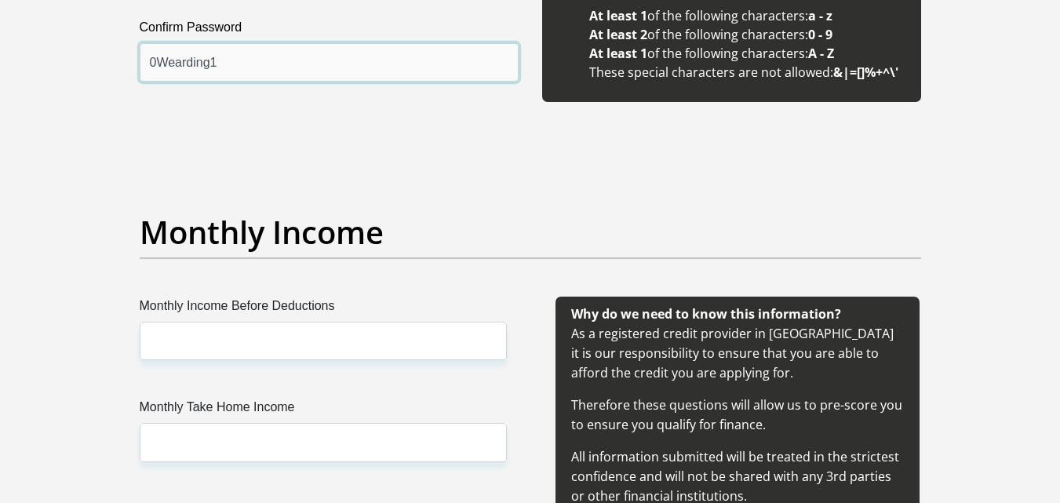
scroll to position [1648, 0]
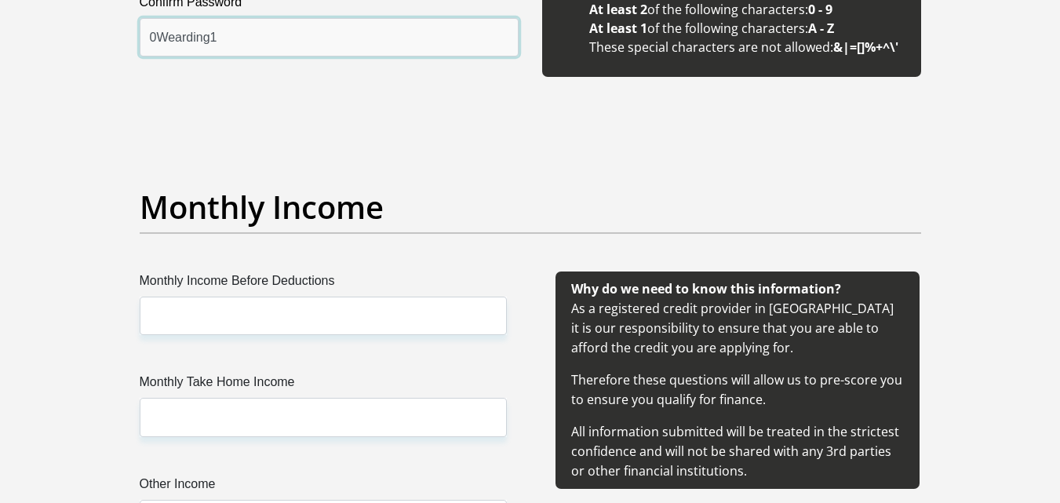
type input "0Wearding1"
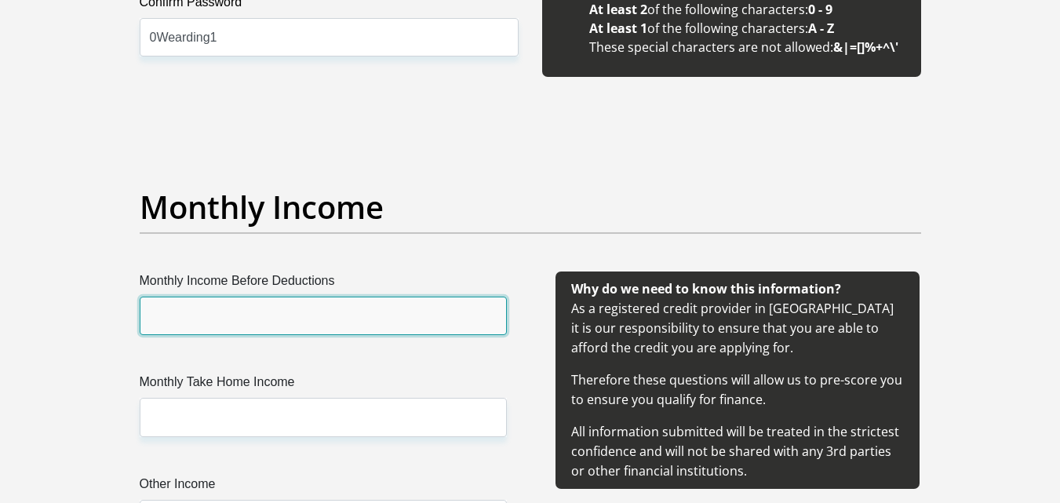
click at [267, 306] on input "Monthly Income Before Deductions" at bounding box center [323, 316] width 367 height 38
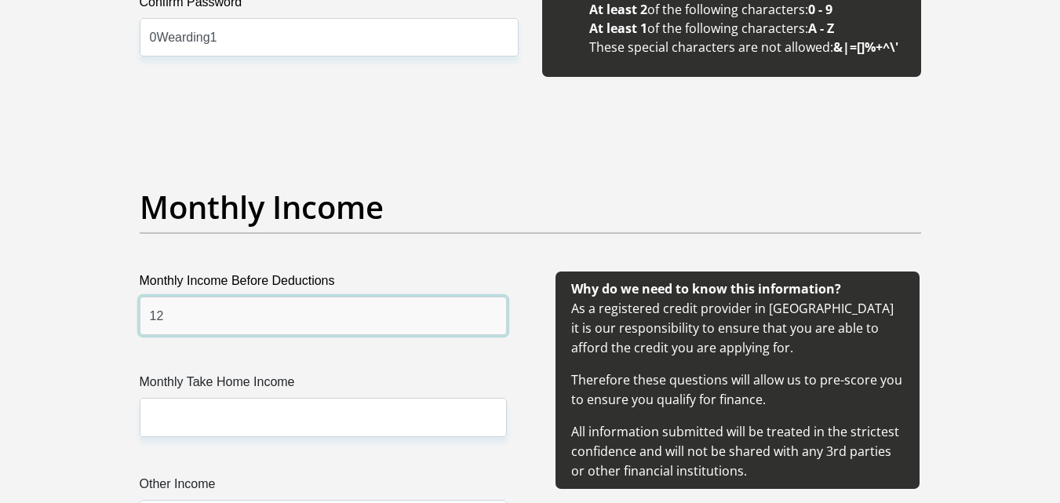
type input "1"
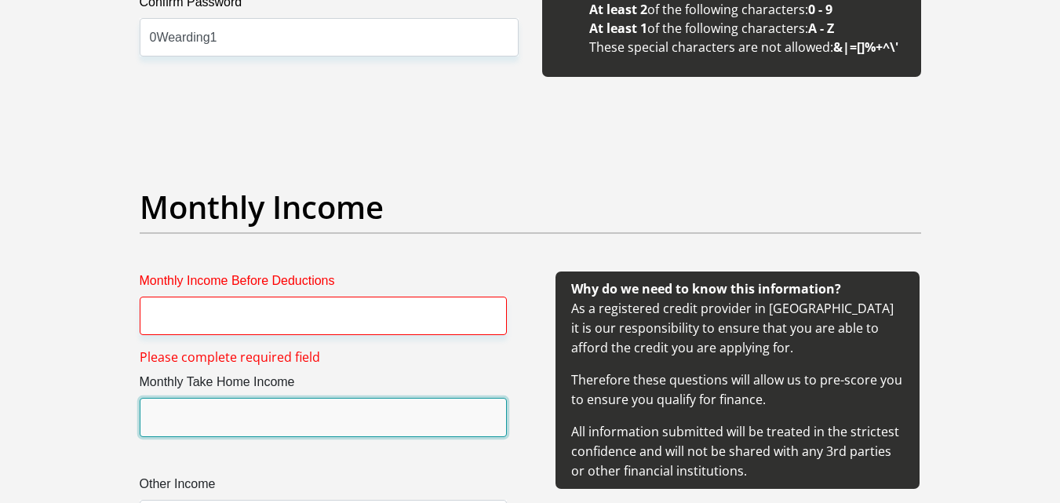
click at [220, 413] on input "Monthly Take Home Income" at bounding box center [323, 417] width 367 height 38
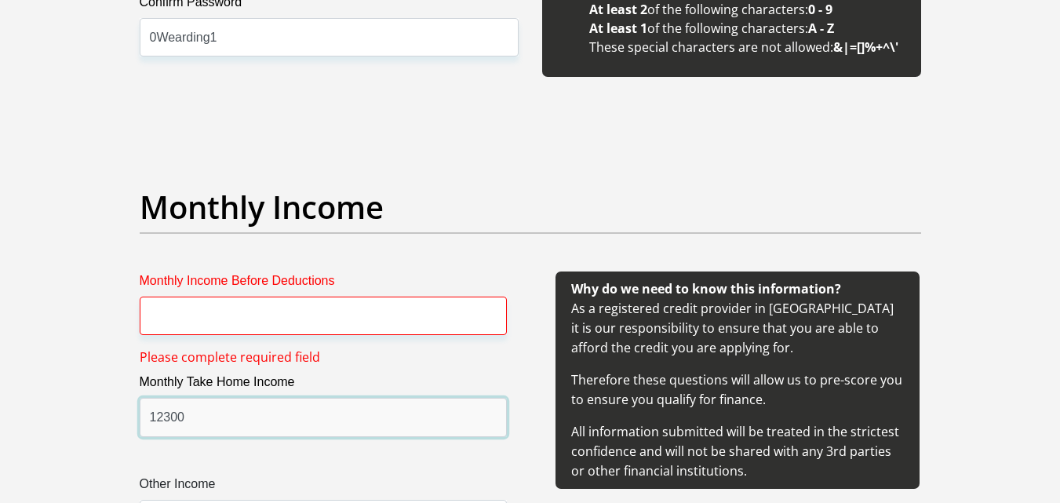
type input "12300"
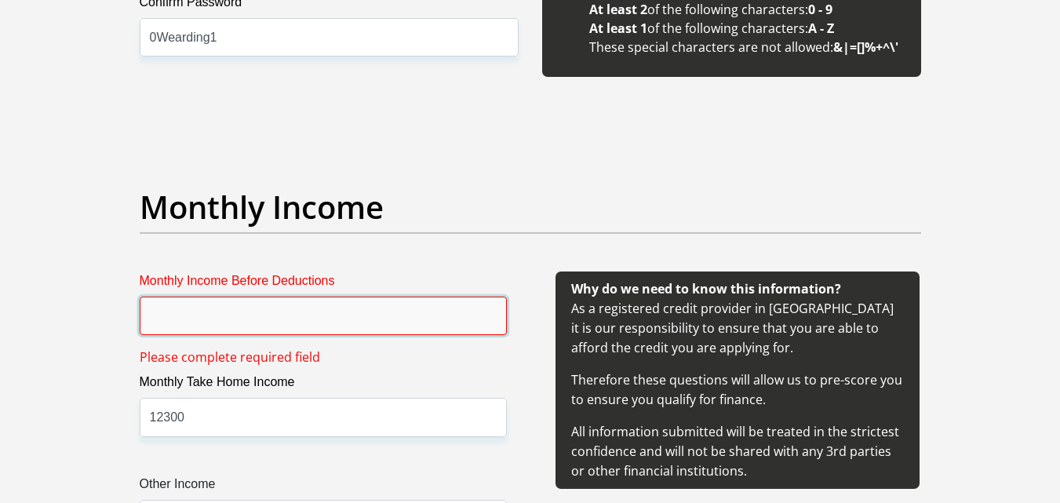
click at [282, 311] on input "Monthly Income Before Deductions" at bounding box center [323, 316] width 367 height 38
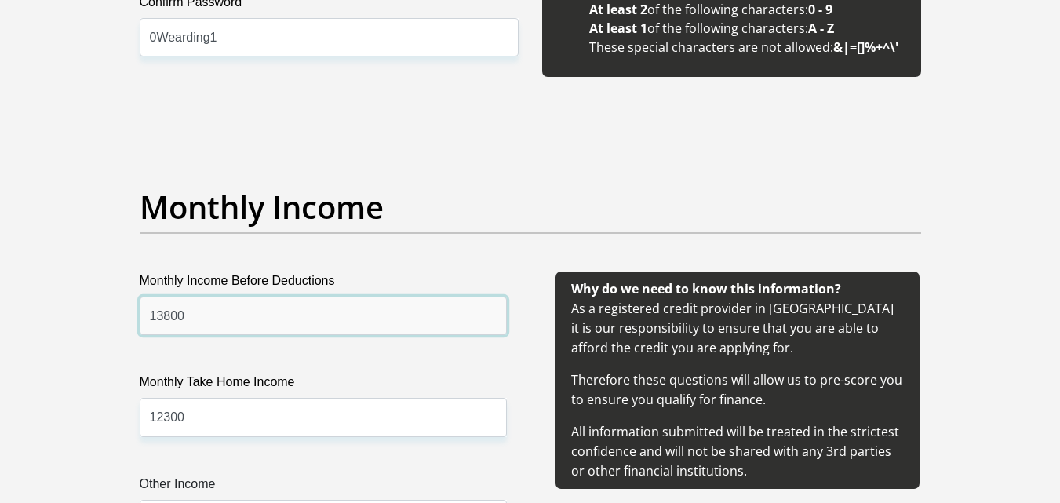
type input "13800"
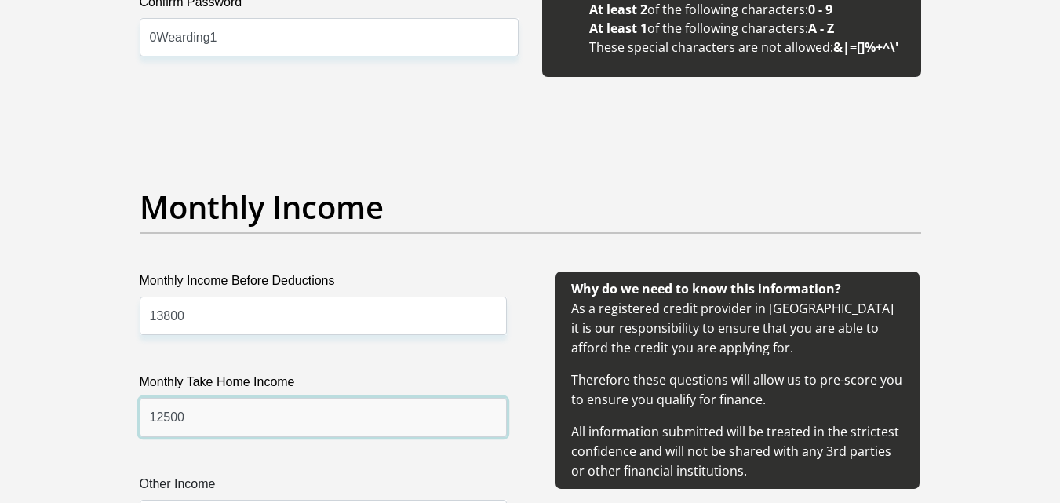
type input "12500"
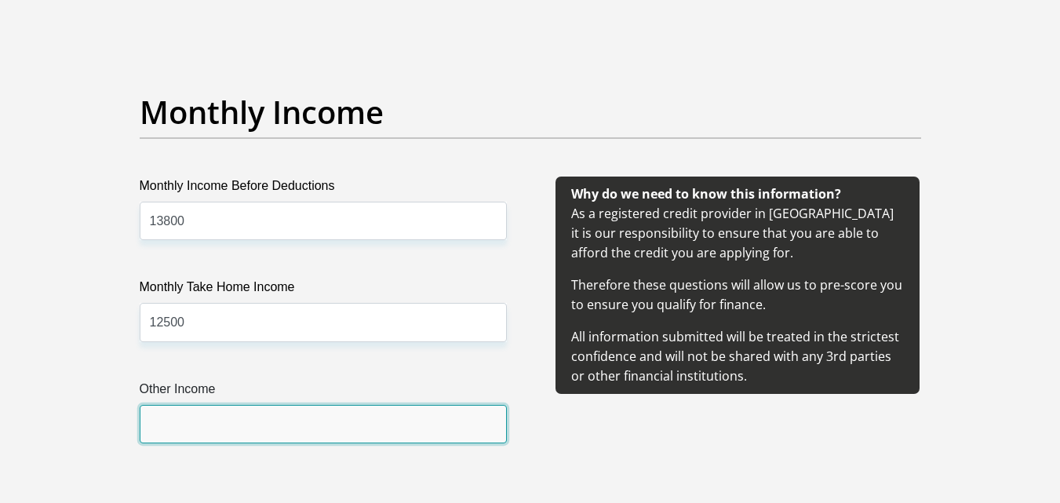
scroll to position [1997, 0]
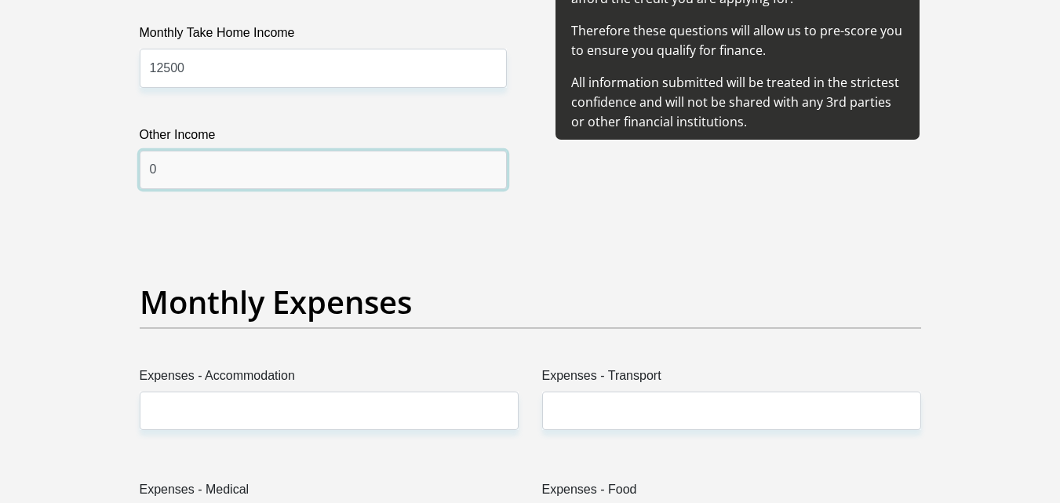
type input "0"
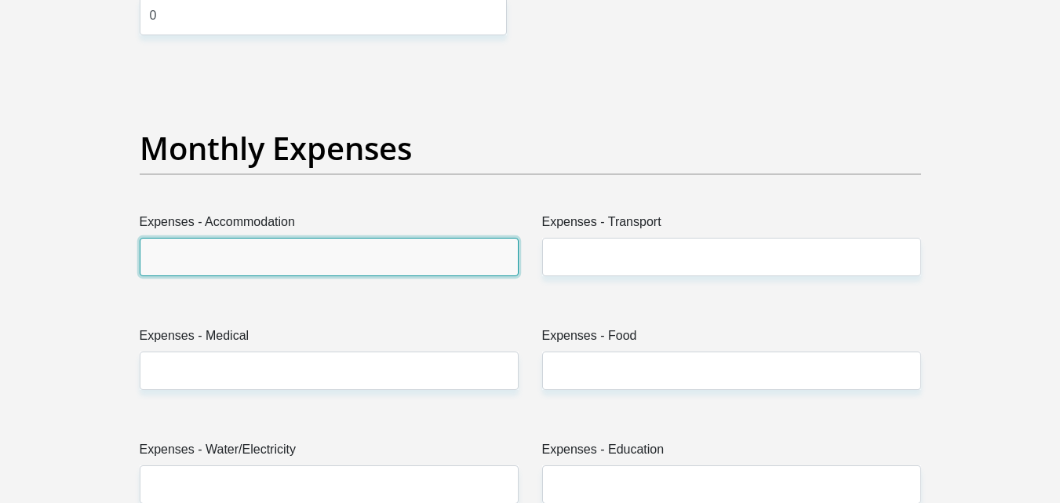
scroll to position [2154, 0]
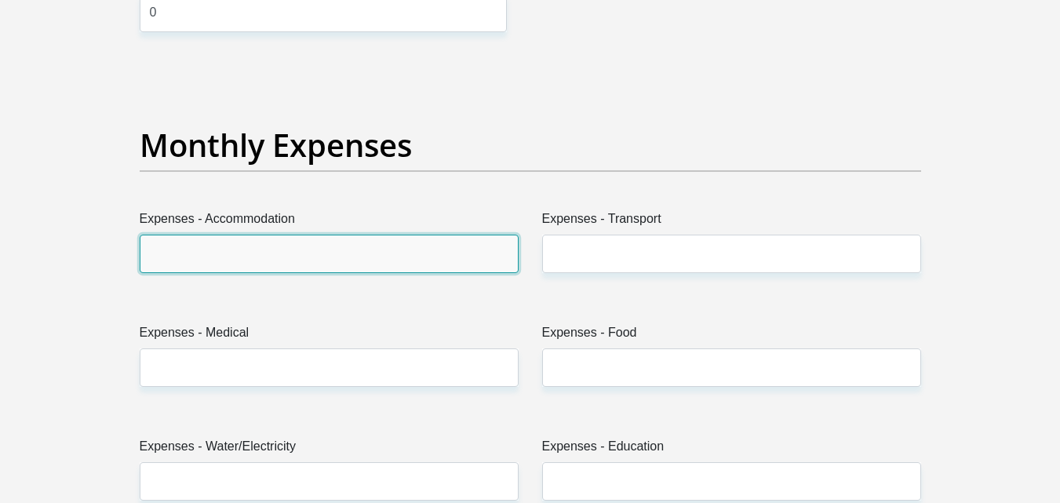
click at [329, 248] on input "Expenses - Accommodation" at bounding box center [329, 254] width 379 height 38
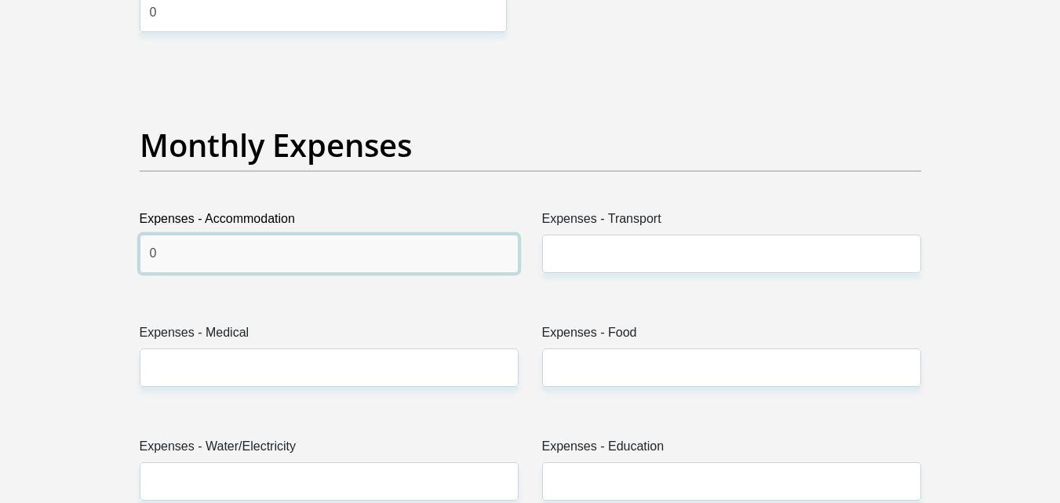
type input "0"
drag, startPoint x: 251, startPoint y: 444, endPoint x: 227, endPoint y: 498, distance: 59.4
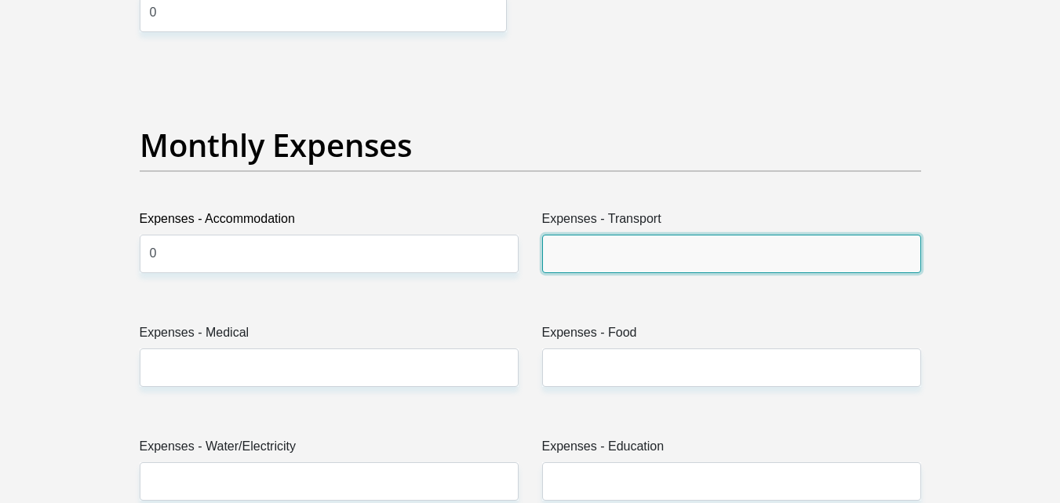
drag, startPoint x: 227, startPoint y: 498, endPoint x: 574, endPoint y: 255, distance: 423.6
click at [574, 255] on input "Expenses - Transport" at bounding box center [731, 254] width 379 height 38
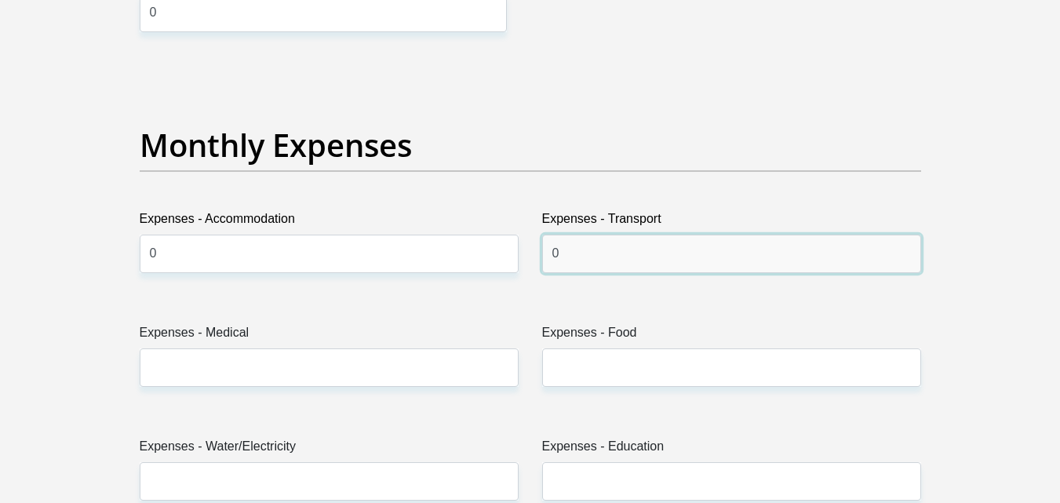
type input "0"
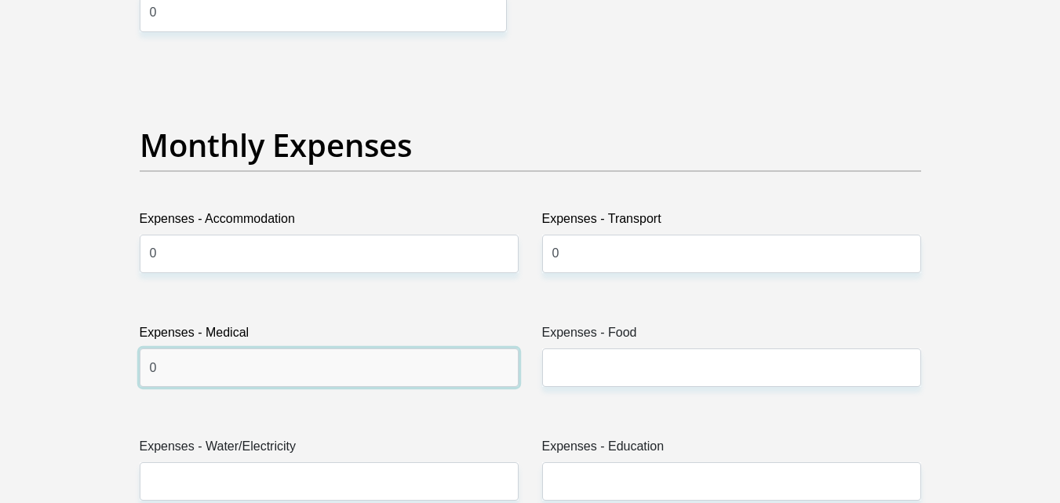
type input "0"
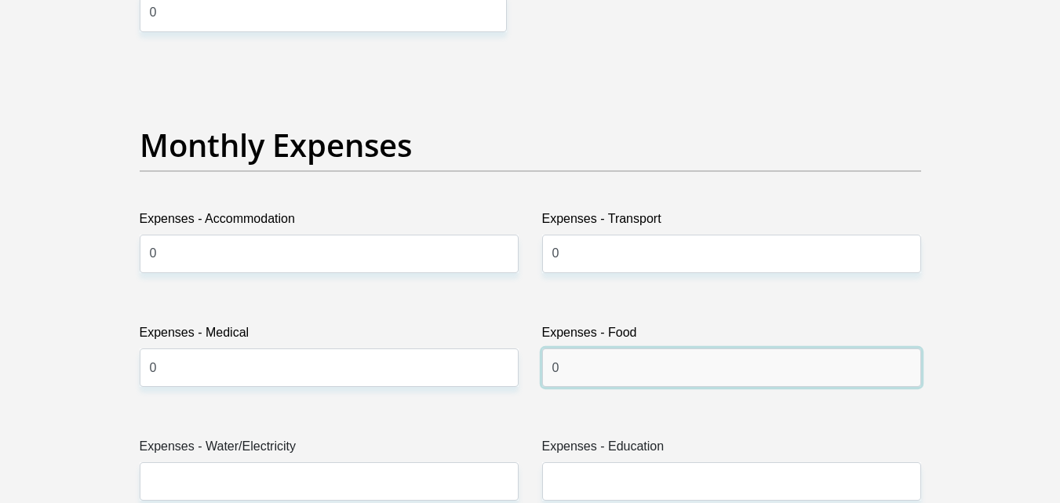
type input "0"
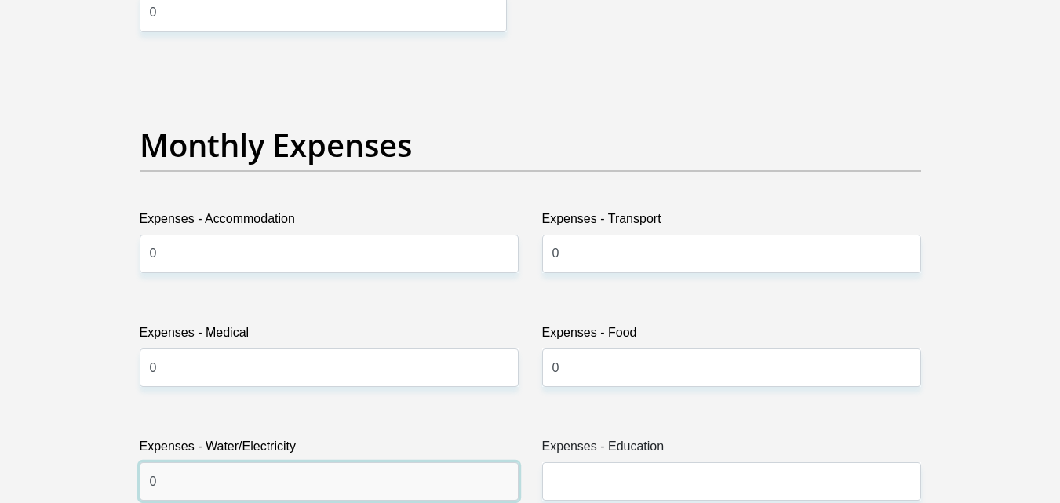
type input "0"
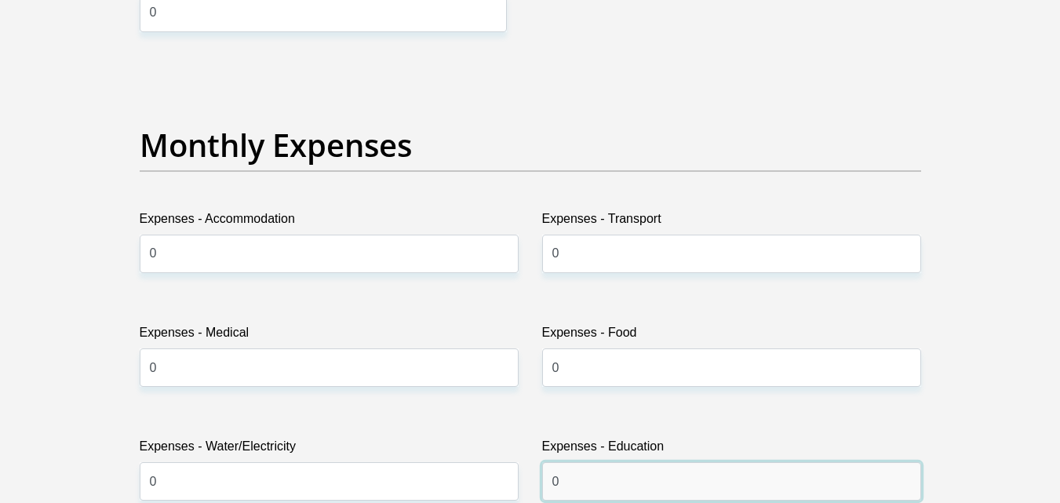
type input "0"
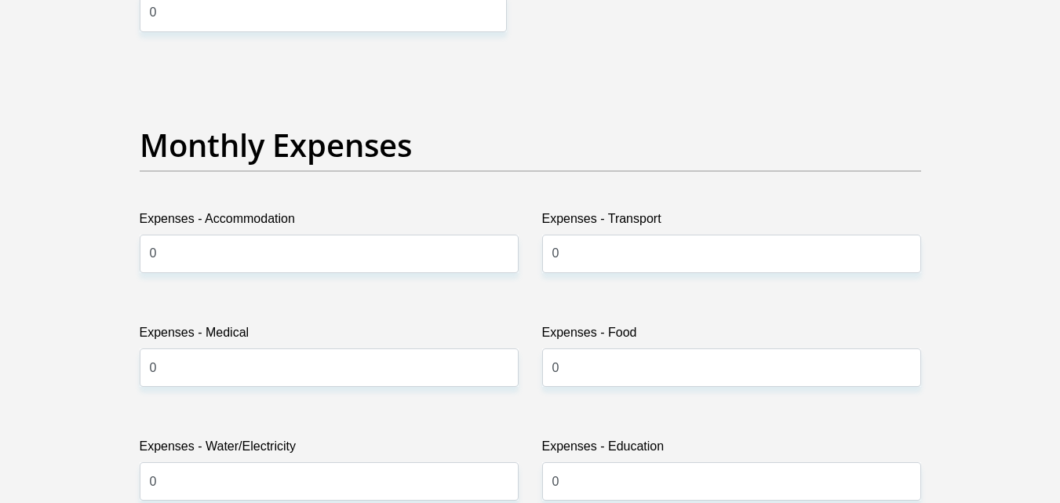
scroll to position [2497, 0]
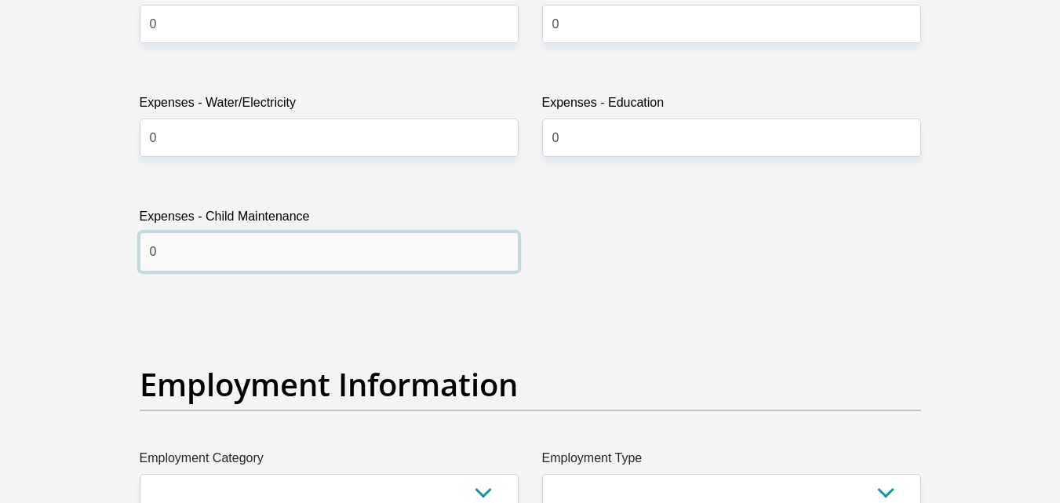
type input "0"
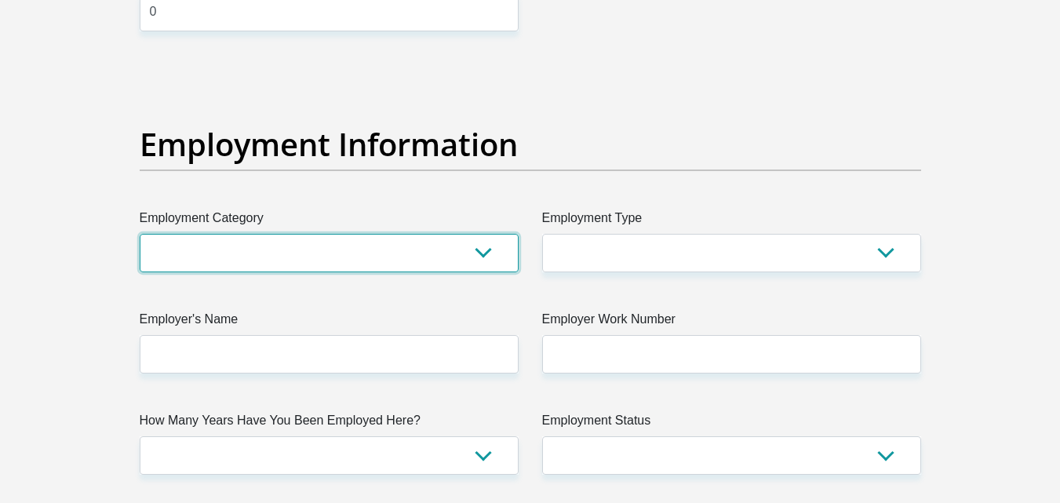
scroll to position [2821, 0]
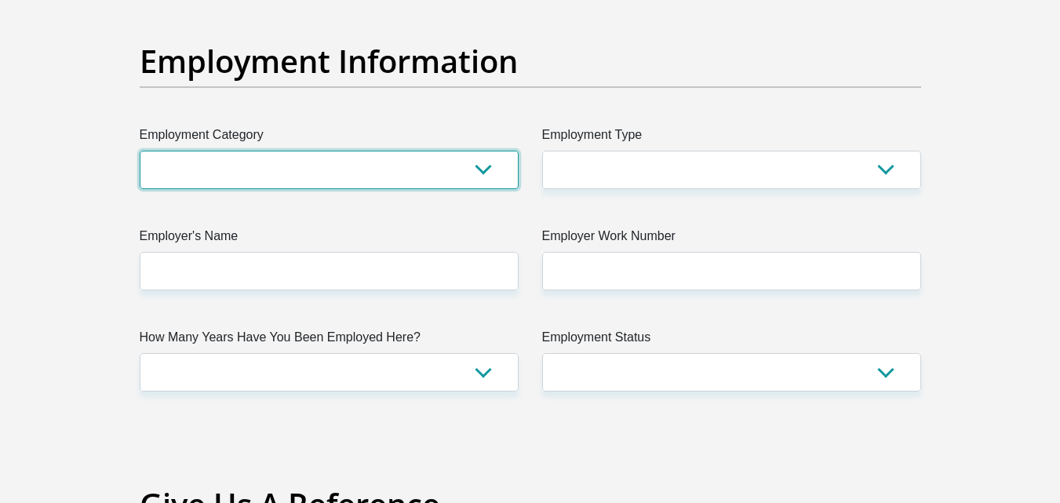
click at [485, 165] on select "AGRICULTURE ALCOHOL & TOBACCO CONSTRUCTION MATERIALS METALLURGY EQUIPMENT FOR R…" at bounding box center [329, 170] width 379 height 38
select select "44"
click at [140, 151] on select "AGRICULTURE ALCOHOL & TOBACCO CONSTRUCTION MATERIALS METALLURGY EQUIPMENT FOR R…" at bounding box center [329, 170] width 379 height 38
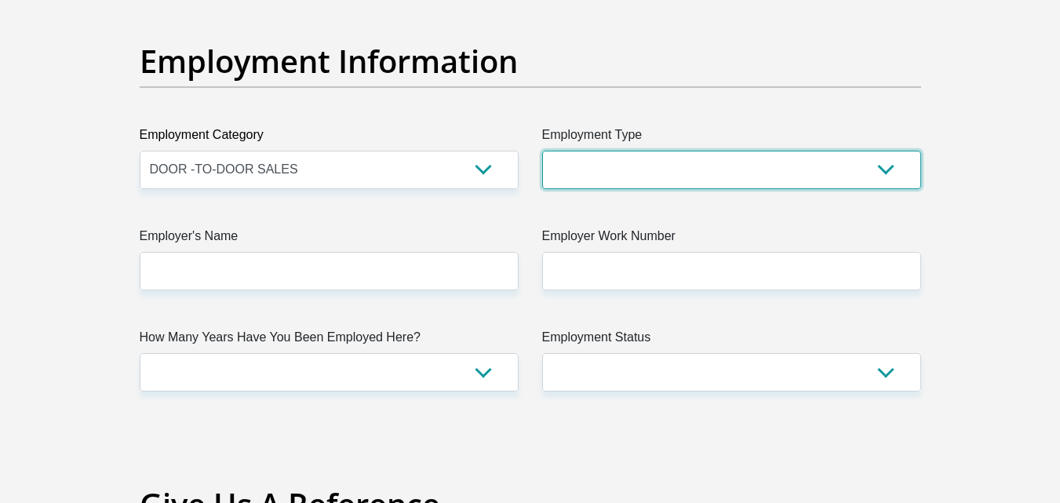
click at [882, 168] on select "College/Lecturer Craft Seller Creative Driver Executive Farmer Forces - Non Com…" at bounding box center [731, 170] width 379 height 38
select select "Sales"
click at [542, 151] on select "College/Lecturer Craft Seller Creative Driver Executive Farmer Forces - Non Com…" at bounding box center [731, 170] width 379 height 38
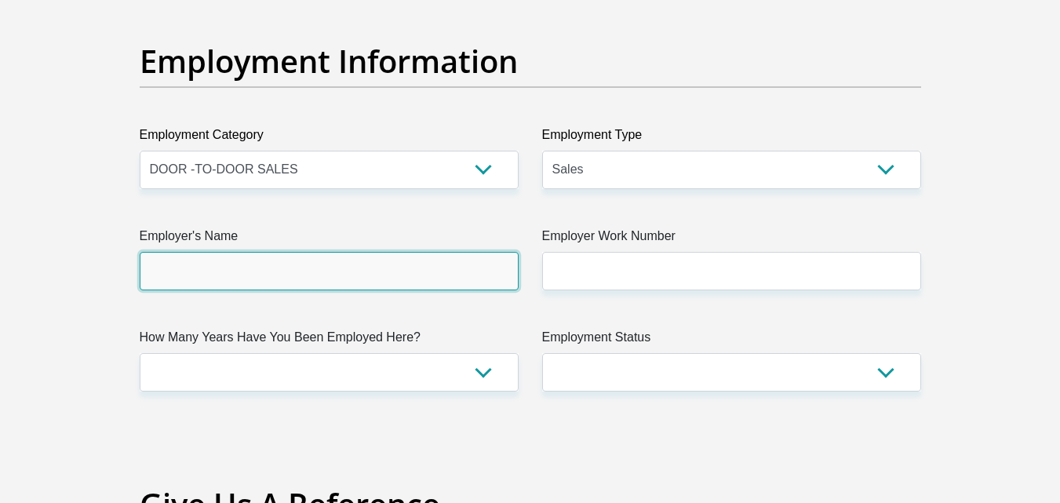
click at [339, 269] on input "Employer's Name" at bounding box center [329, 271] width 379 height 38
type input "Frimax"
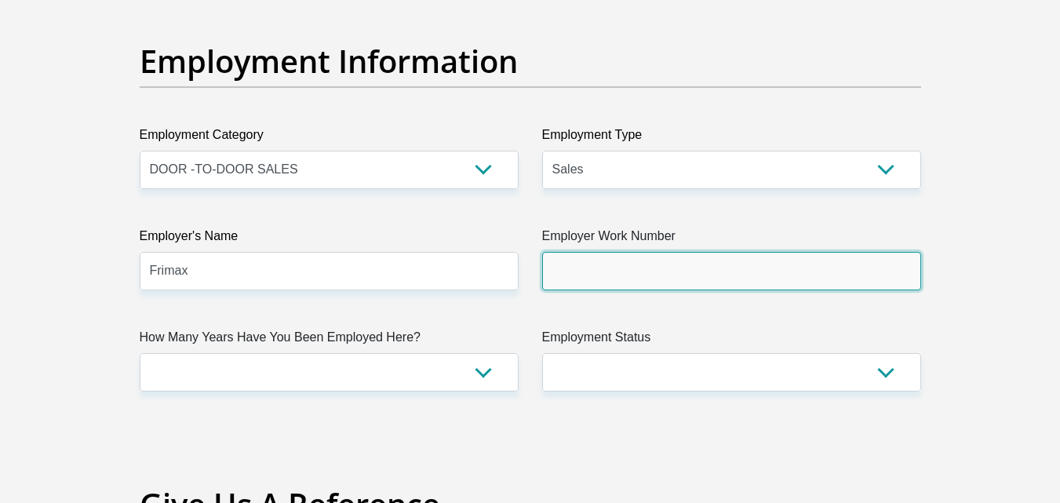
paste input "032 533 8616"
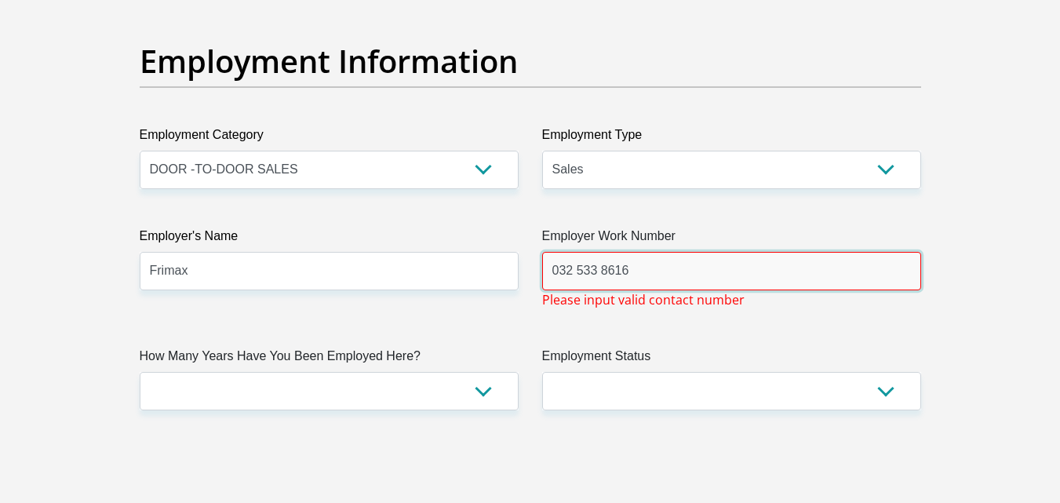
click at [578, 271] on input "032 533 8616" at bounding box center [731, 271] width 379 height 38
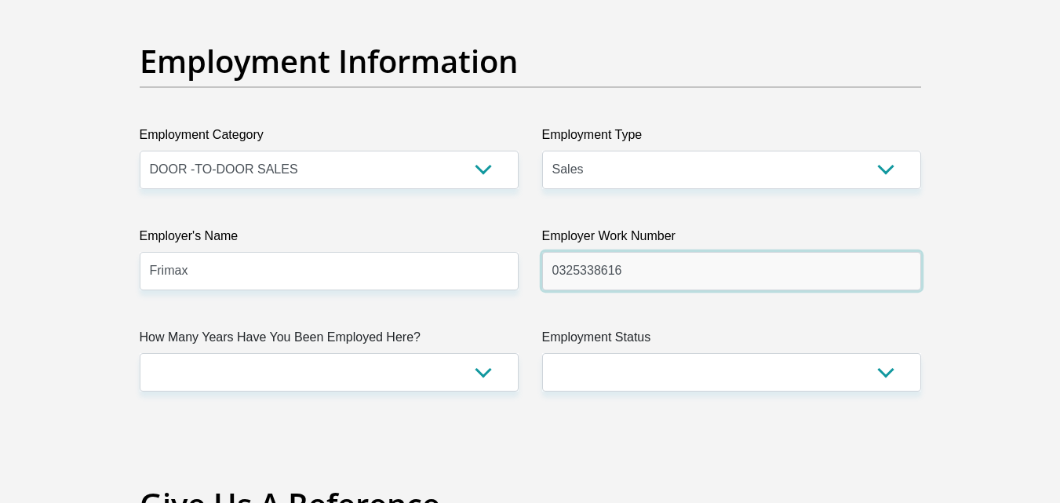
type input "0325338616"
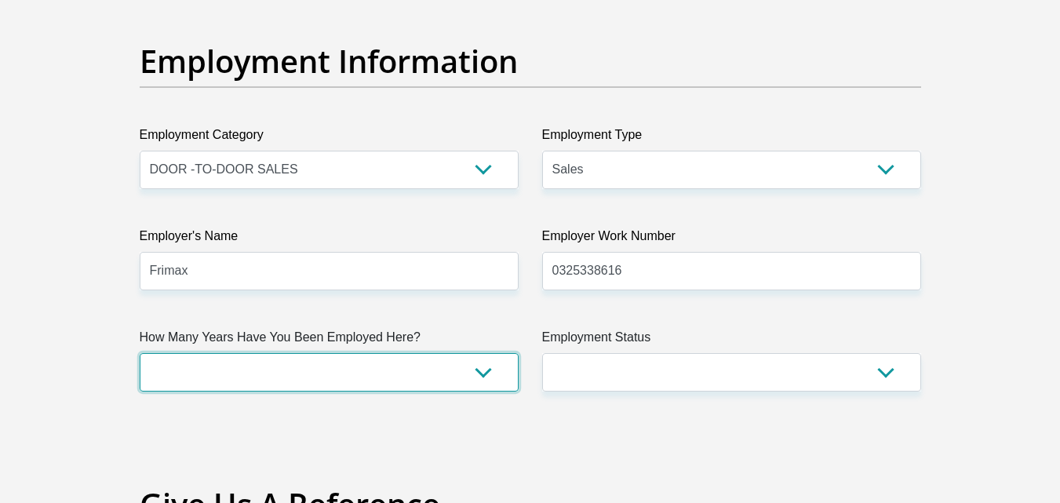
click at [297, 366] on select "less than 1 year 1-3 years 3-5 years 5+ years" at bounding box center [329, 372] width 379 height 38
select select "24"
click at [140, 353] on select "less than 1 year 1-3 years 3-5 years 5+ years" at bounding box center [329, 372] width 379 height 38
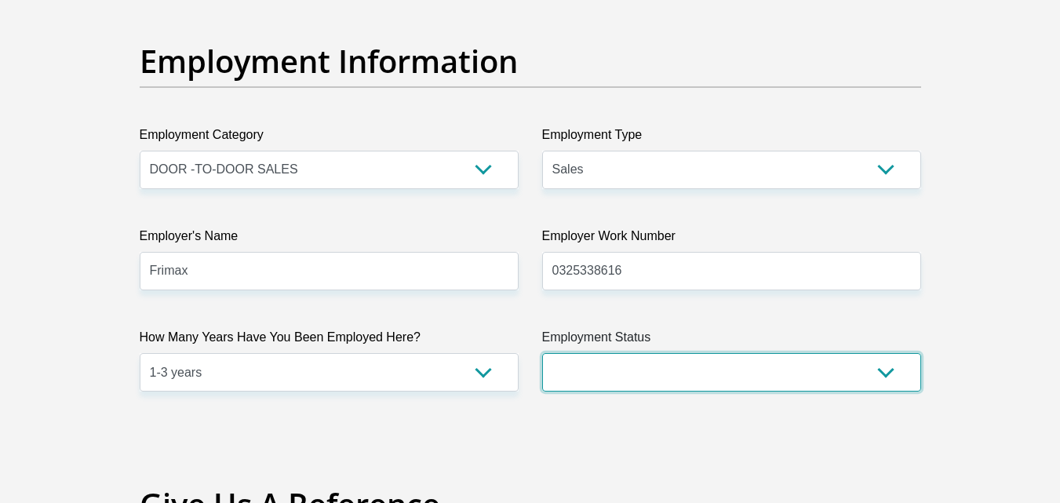
click at [887, 377] on select "Permanent/Full-time Part-time/Casual Contract Worker Self-Employed Housewife Re…" at bounding box center [731, 372] width 379 height 38
select select "1"
click at [542, 353] on select "Permanent/Full-time Part-time/Casual Contract Worker Self-Employed Housewife Re…" at bounding box center [731, 372] width 379 height 38
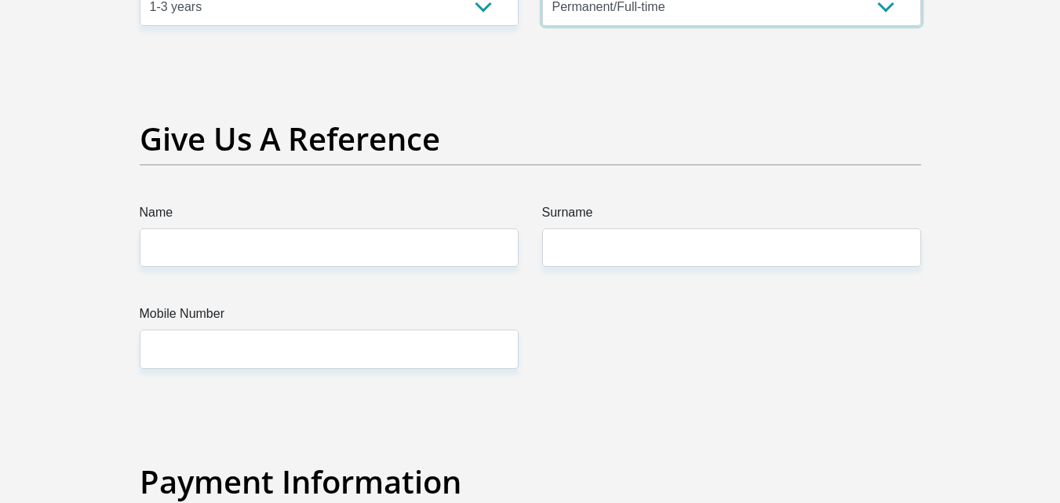
scroll to position [3213, 0]
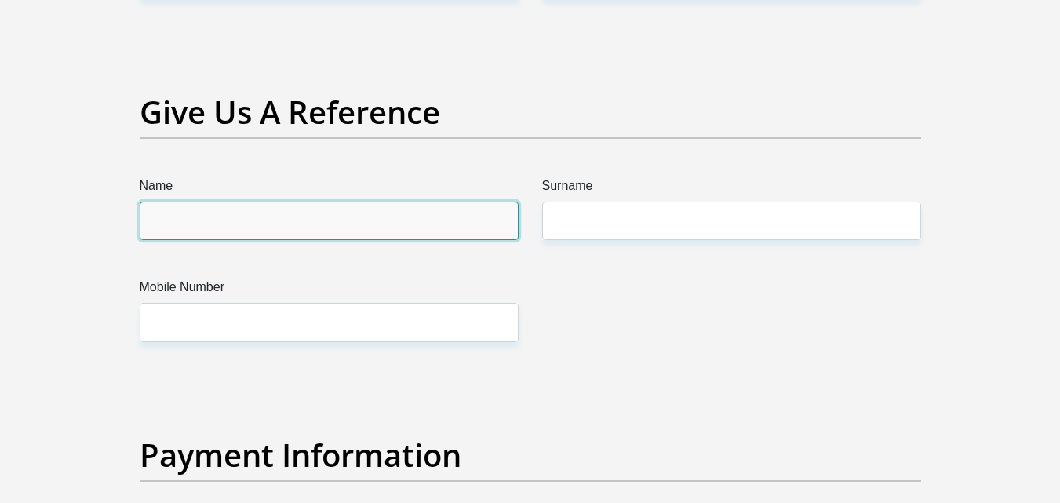
click at [356, 229] on input "Name" at bounding box center [329, 221] width 379 height 38
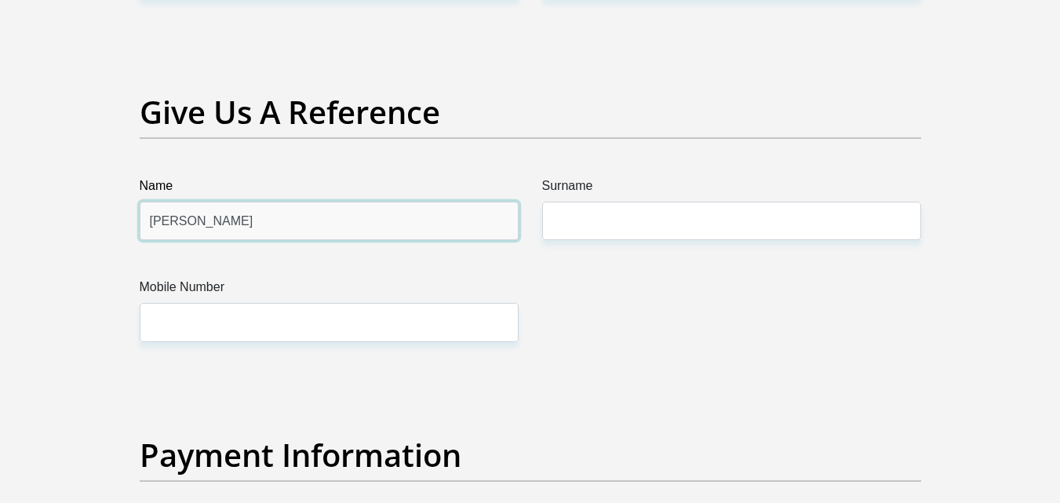
type input "Steve"
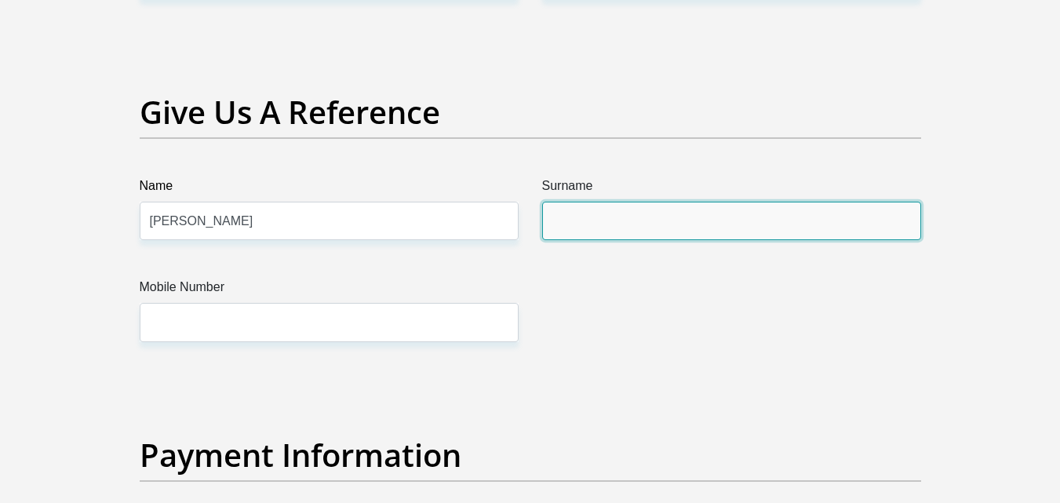
click at [626, 225] on input "Surname" at bounding box center [731, 221] width 379 height 38
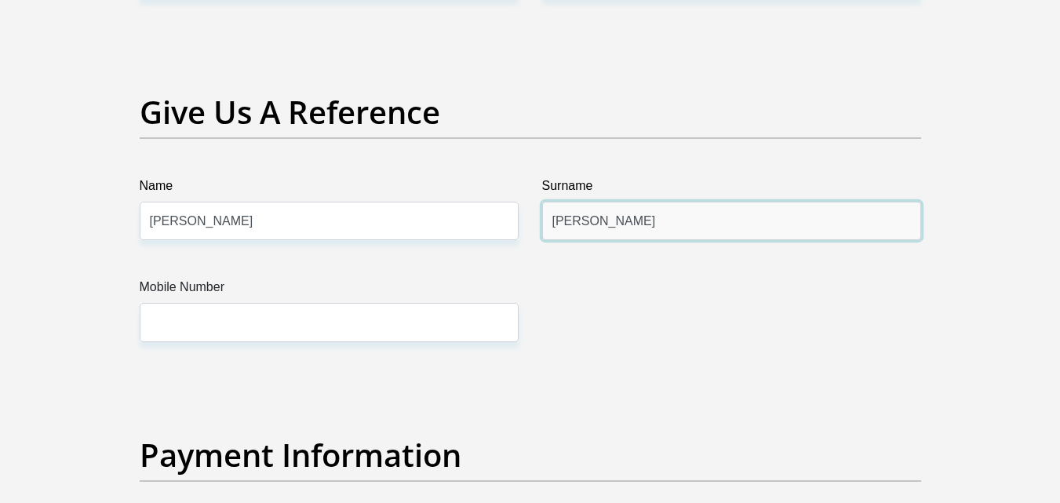
type input "Du Plessis"
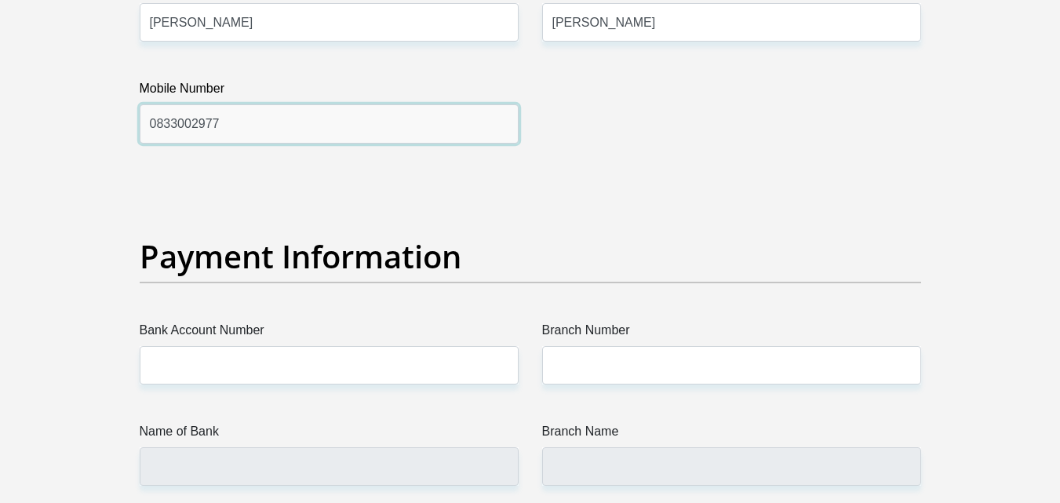
scroll to position [3448, 0]
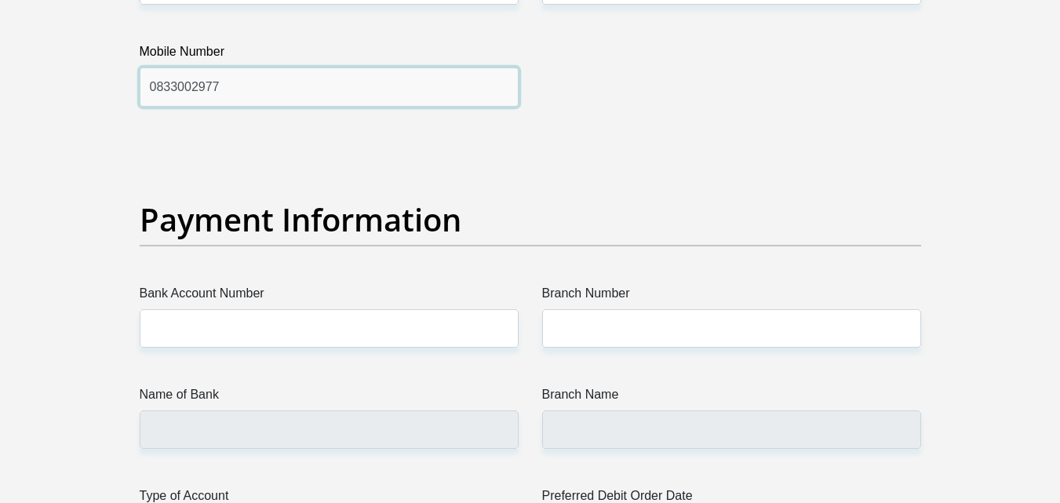
type input "0833002977"
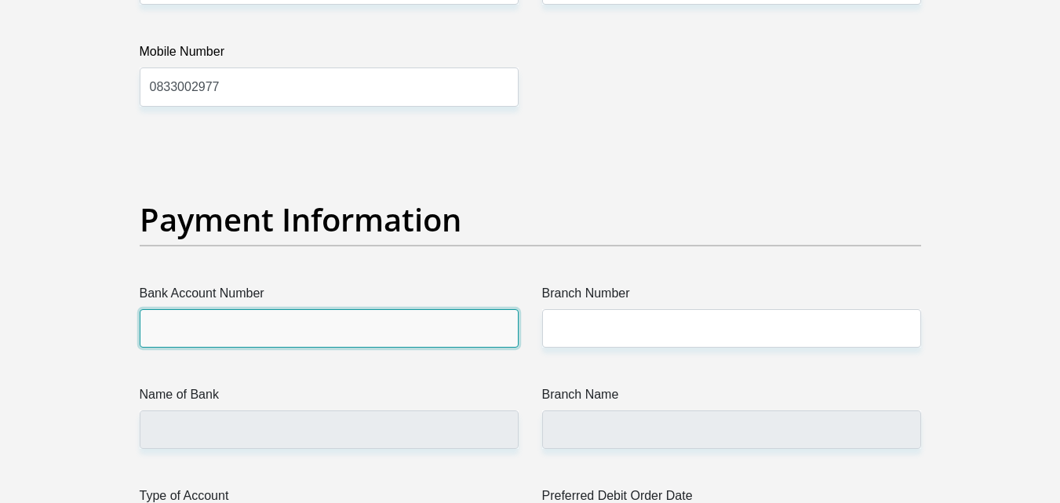
click at [253, 335] on input "Bank Account Number" at bounding box center [329, 328] width 379 height 38
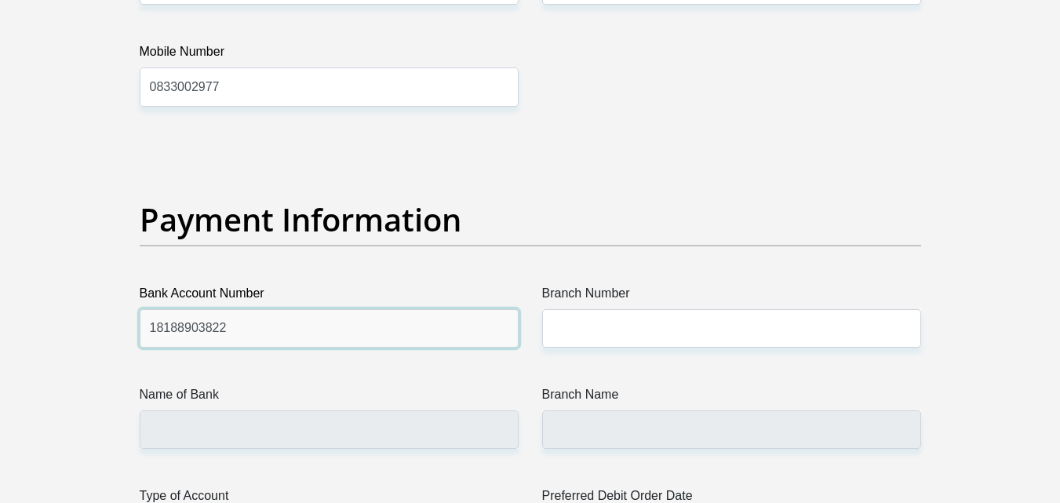
type input "18188903822"
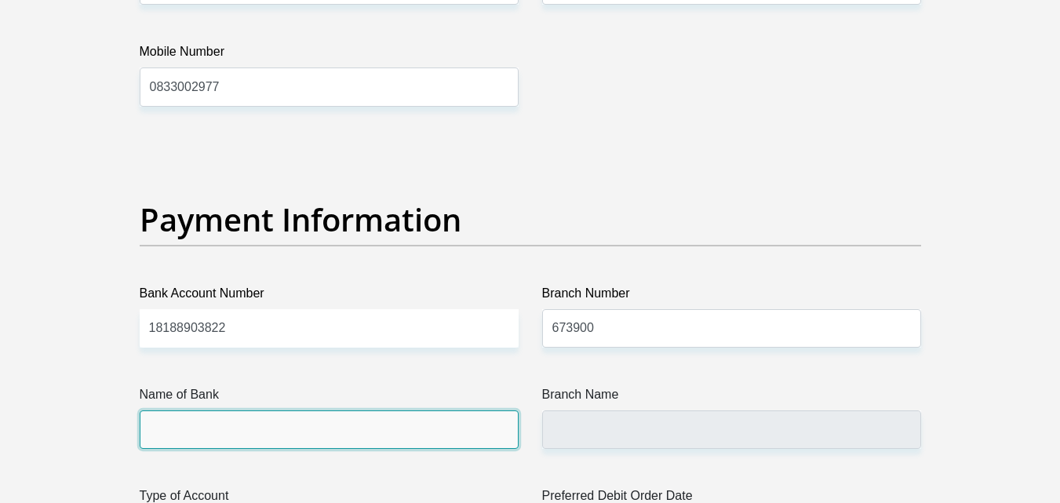
click at [161, 428] on input "Name of Bank" at bounding box center [329, 429] width 379 height 38
click at [349, 421] on input "Name of Bank" at bounding box center [329, 429] width 379 height 38
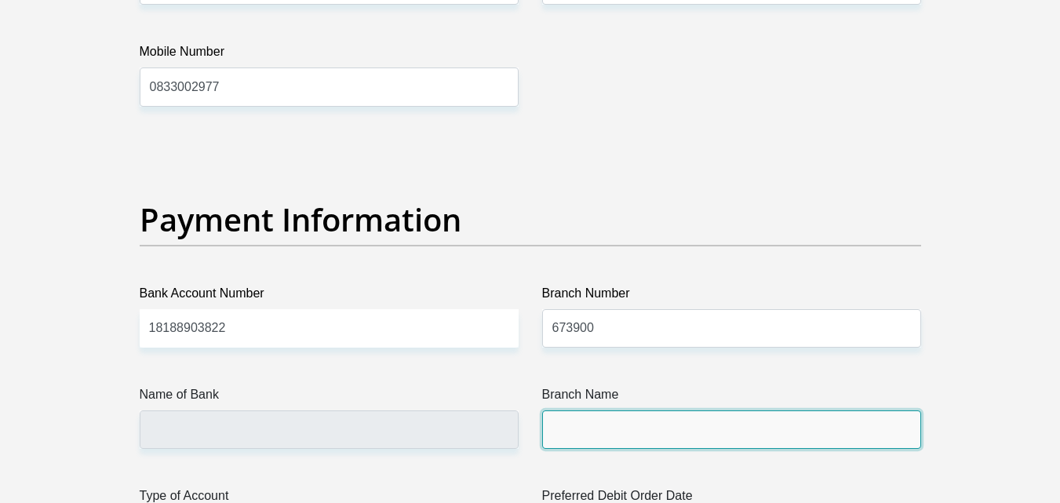
click at [595, 432] on input "Branch Name" at bounding box center [731, 429] width 379 height 38
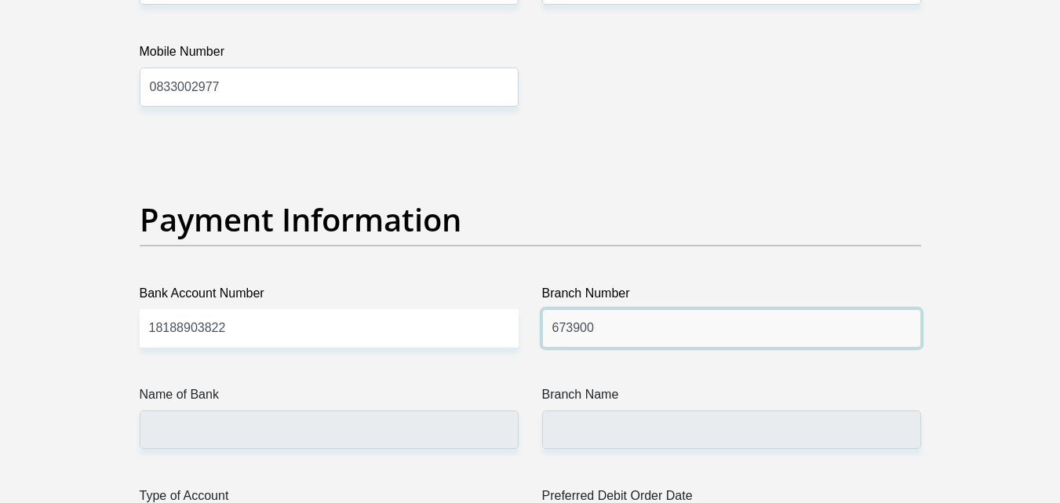
click at [596, 326] on input "673900" at bounding box center [731, 328] width 379 height 38
type input "673900"
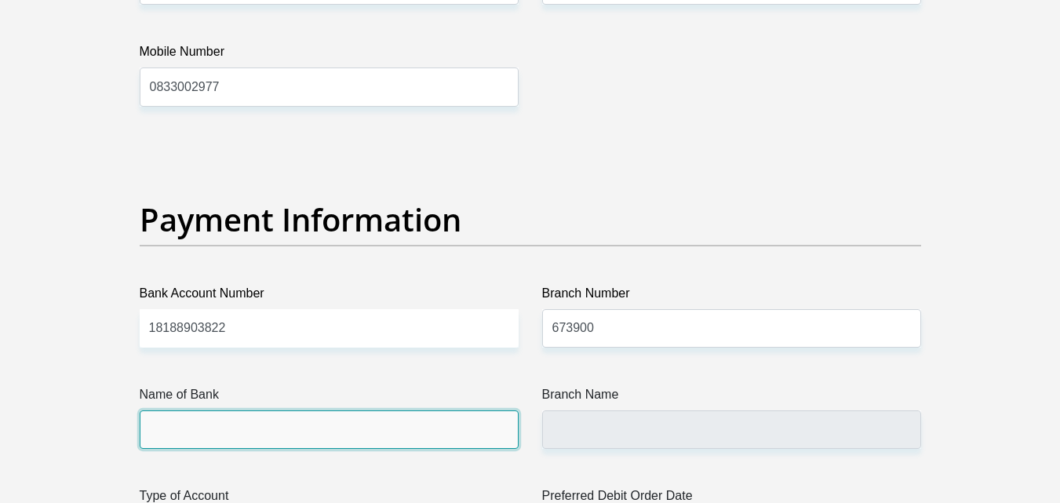
drag, startPoint x: 619, startPoint y: 342, endPoint x: 257, endPoint y: 426, distance: 371.3
click at [257, 426] on input "Name of Bank" at bounding box center [329, 429] width 379 height 38
click at [258, 426] on input "Name of Bank" at bounding box center [329, 429] width 379 height 38
click at [250, 432] on input "Name of Bank" at bounding box center [329, 429] width 379 height 38
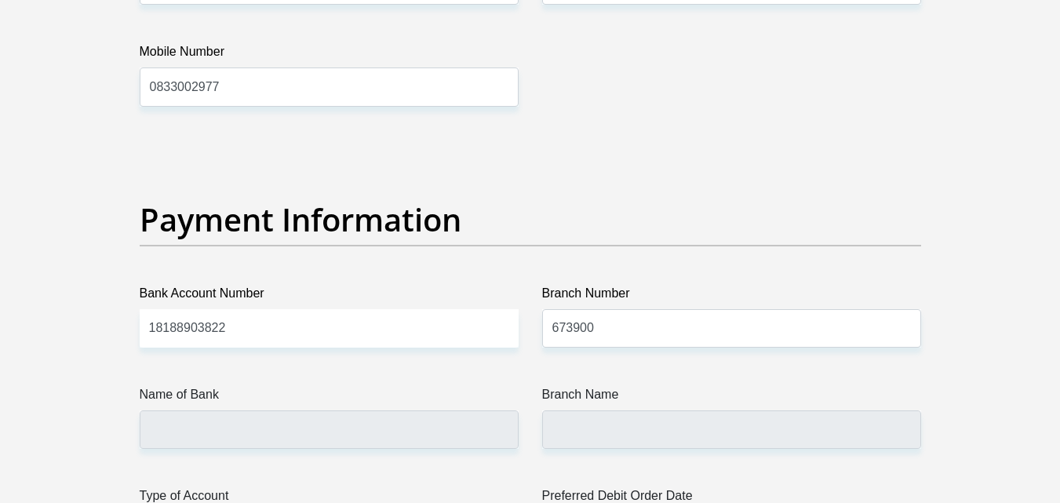
scroll to position [3728, 0]
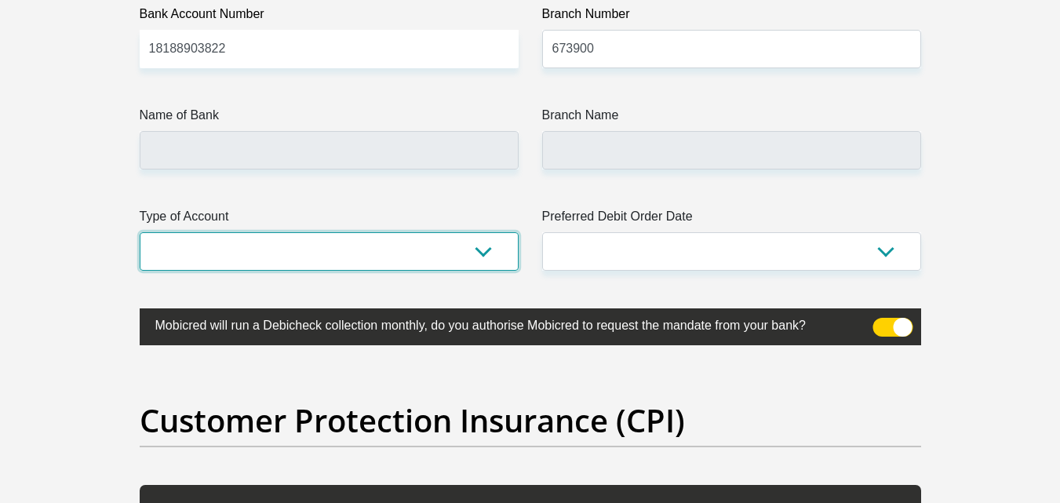
click at [478, 246] on select "Cheque Savings" at bounding box center [329, 251] width 379 height 38
select select "CUR"
click at [140, 232] on select "Cheque Savings" at bounding box center [329, 251] width 379 height 38
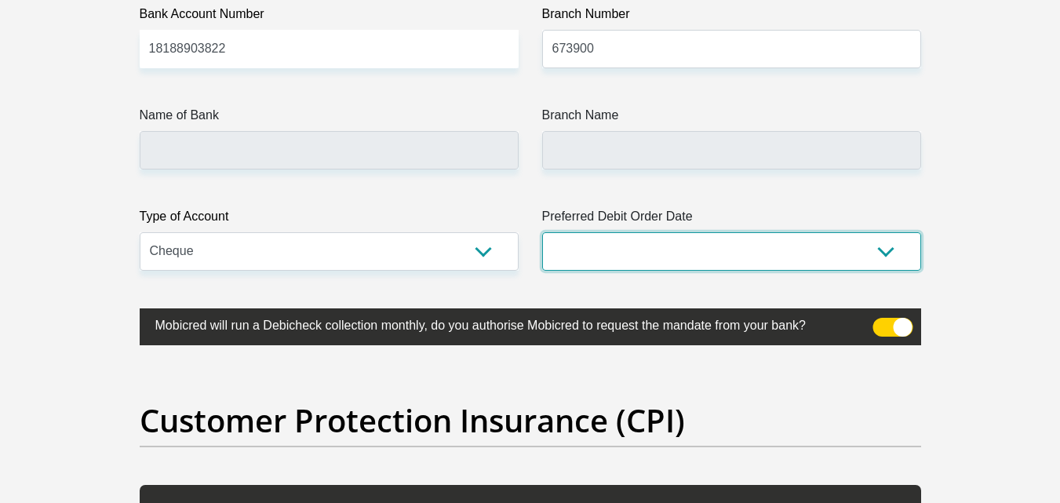
click at [885, 249] on select "1st 2nd 3rd 4th 5th 7th 18th 19th 20th 21st 22nd 23rd 24th 25th 26th 27th 28th …" at bounding box center [731, 251] width 379 height 38
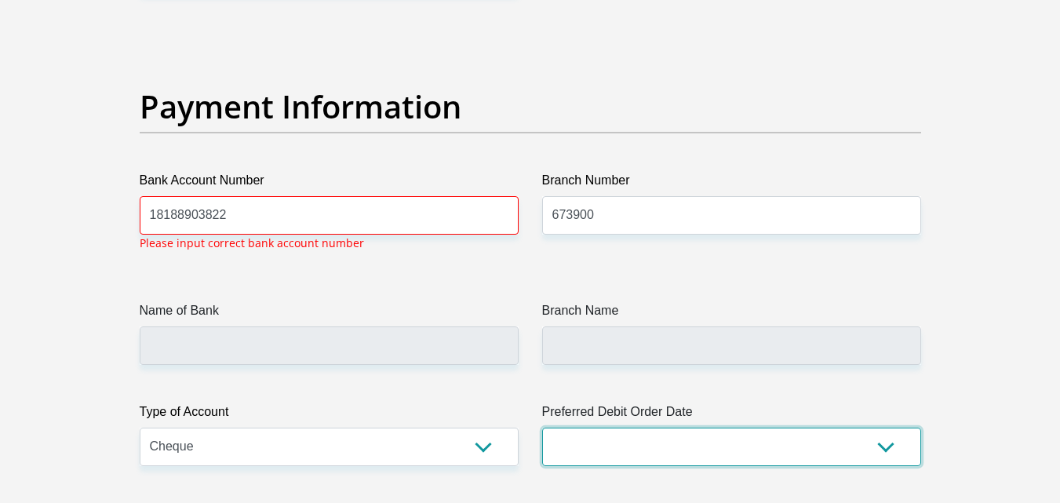
scroll to position [3561, 0]
select select "1"
click at [542, 428] on select "1st 2nd 3rd 4th 5th 7th 18th 19th 20th 21st 22nd 23rd 24th 25th 26th 27th 28th …" at bounding box center [731, 447] width 379 height 38
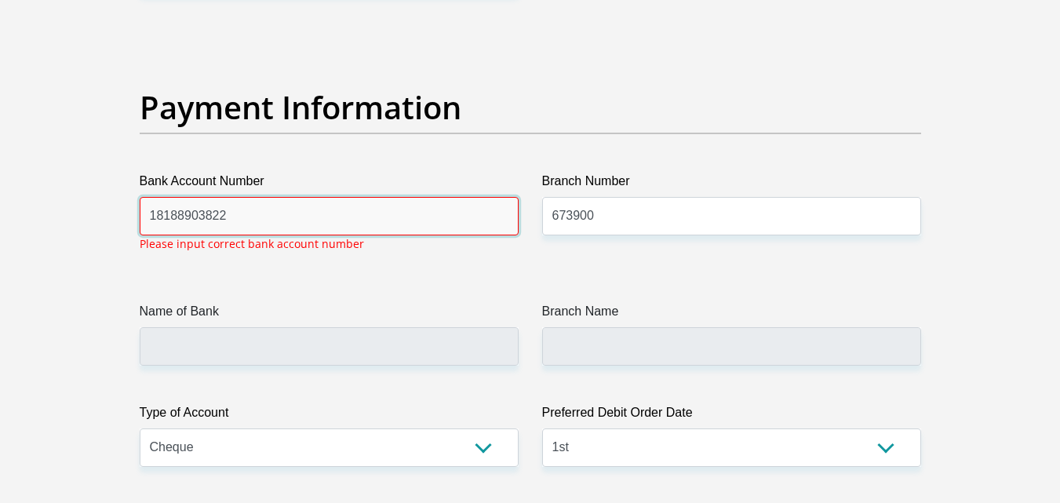
click at [230, 213] on input "18188903822" at bounding box center [329, 216] width 379 height 38
drag, startPoint x: 150, startPoint y: 216, endPoint x: 158, endPoint y: 217, distance: 7.9
click at [151, 216] on input "18188903822" at bounding box center [329, 216] width 379 height 38
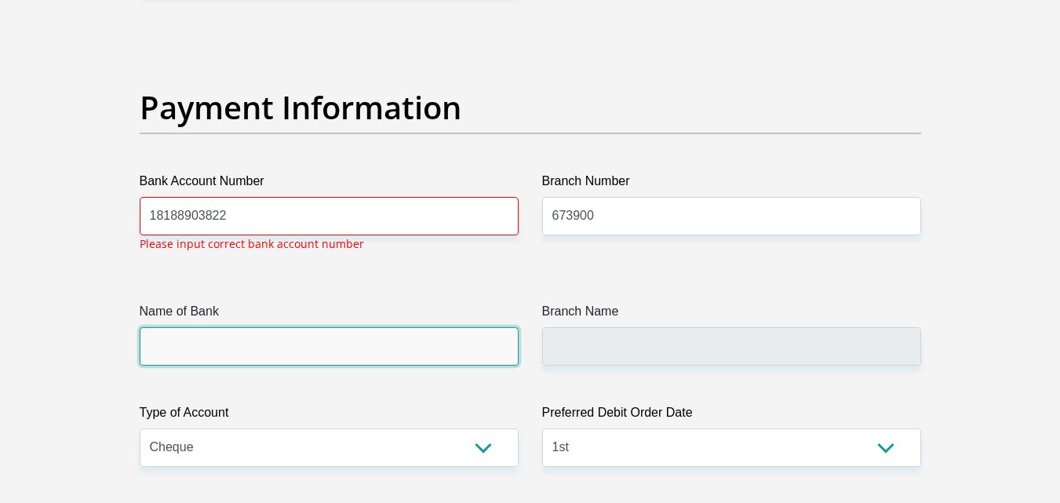
click at [176, 351] on input "Name of Bank" at bounding box center [329, 346] width 379 height 38
click at [365, 346] on input "Name of Bank" at bounding box center [329, 346] width 379 height 38
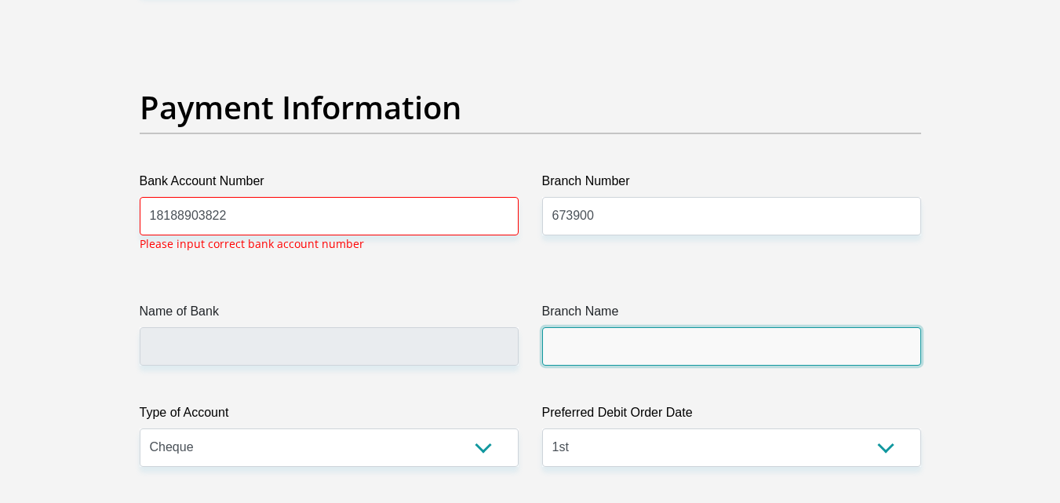
click at [619, 344] on input "Branch Name" at bounding box center [731, 346] width 379 height 38
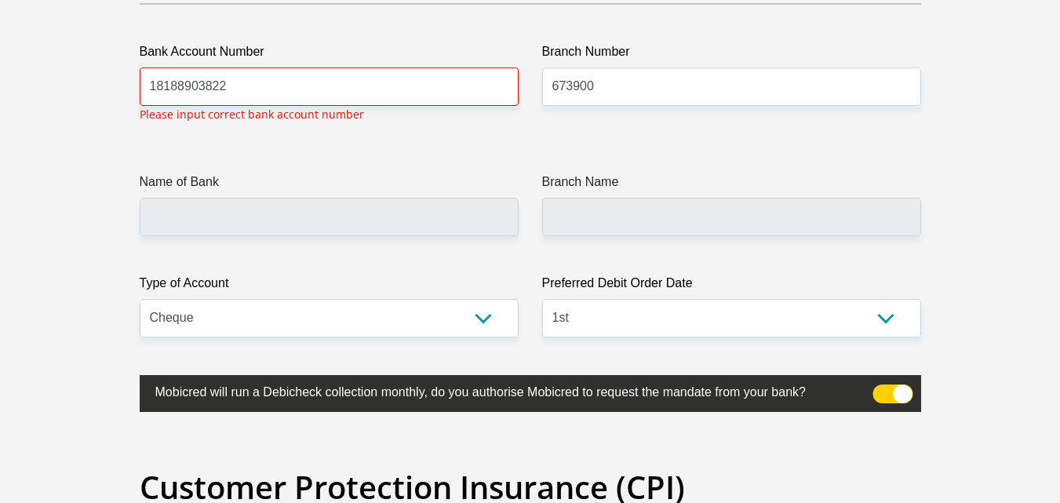
scroll to position [3718, 0]
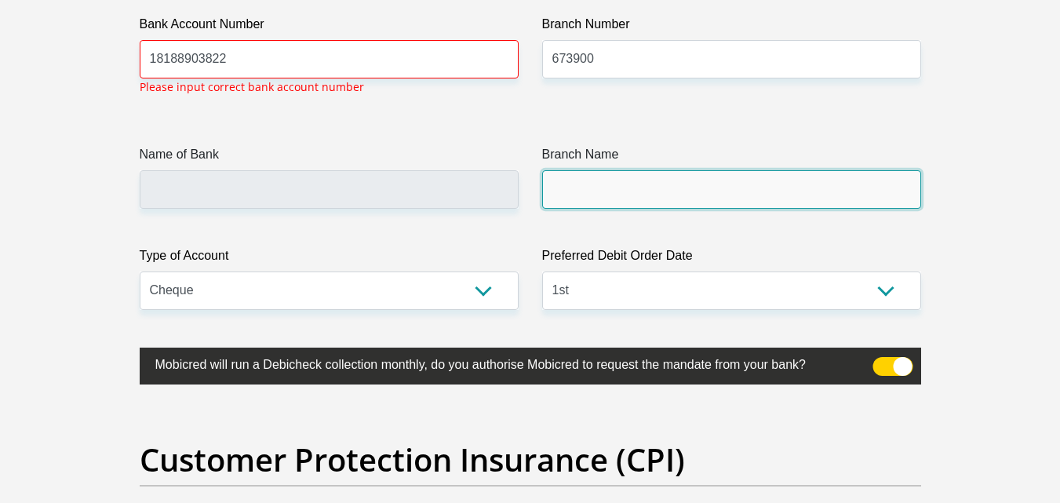
click at [778, 190] on input "Branch Name" at bounding box center [731, 189] width 379 height 38
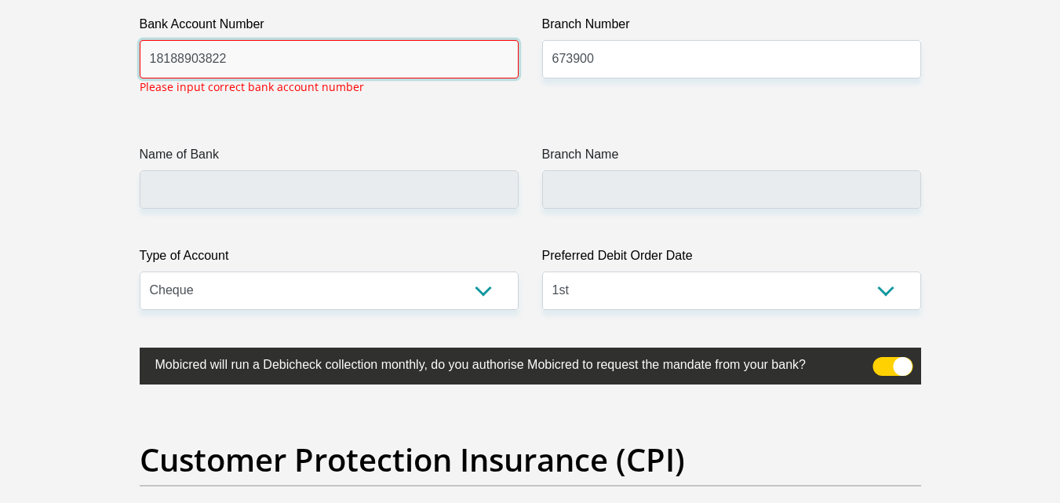
click at [248, 60] on input "18188903822" at bounding box center [329, 59] width 379 height 38
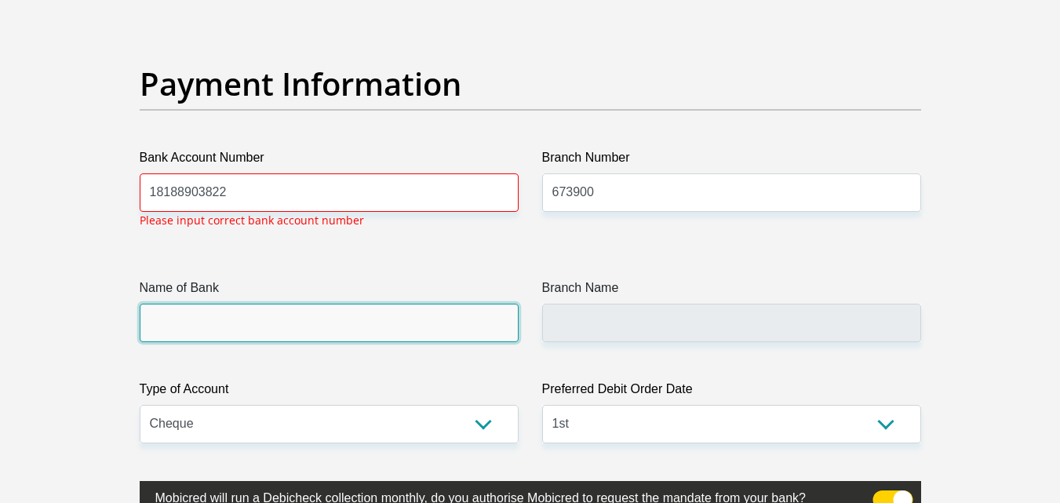
scroll to position [3639, 0]
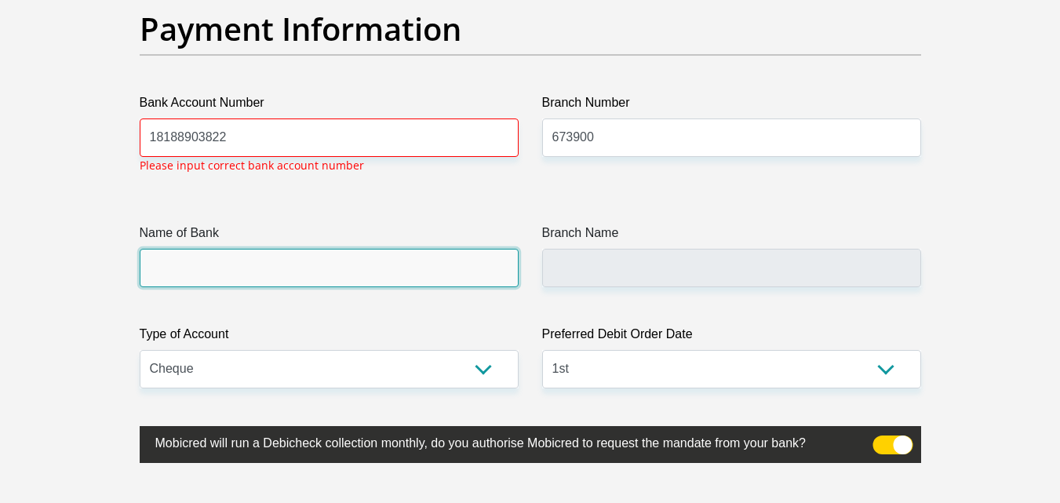
drag, startPoint x: 251, startPoint y: 271, endPoint x: 177, endPoint y: 260, distance: 74.5
drag, startPoint x: 177, startPoint y: 260, endPoint x: 164, endPoint y: 270, distance: 16.3
click at [164, 270] on input "Name of Bank" at bounding box center [329, 268] width 379 height 38
